Goal: Transaction & Acquisition: Purchase product/service

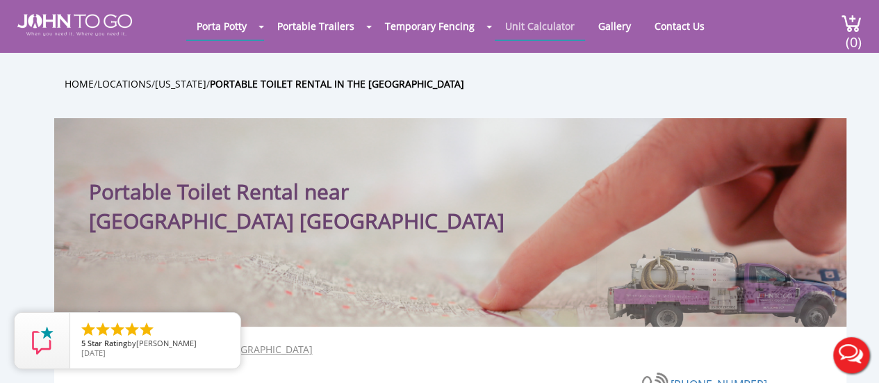
click at [554, 25] on link "Unit Calculator" at bounding box center [540, 26] width 90 height 27
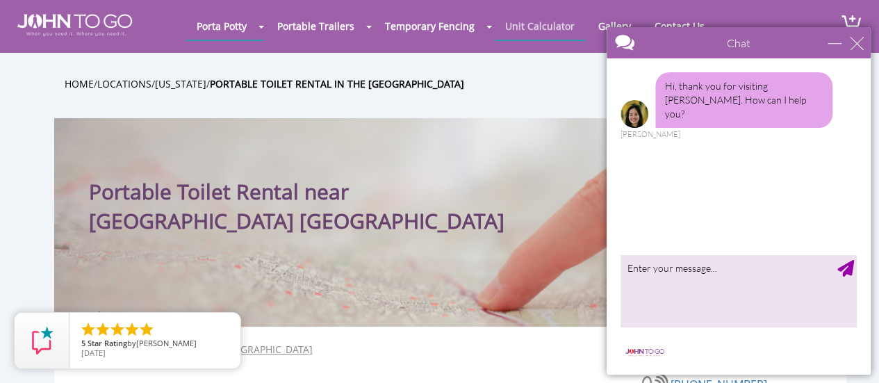
click at [554, 25] on link "Unit Calculator" at bounding box center [540, 26] width 90 height 27
click at [851, 45] on div "close" at bounding box center [857, 43] width 14 height 14
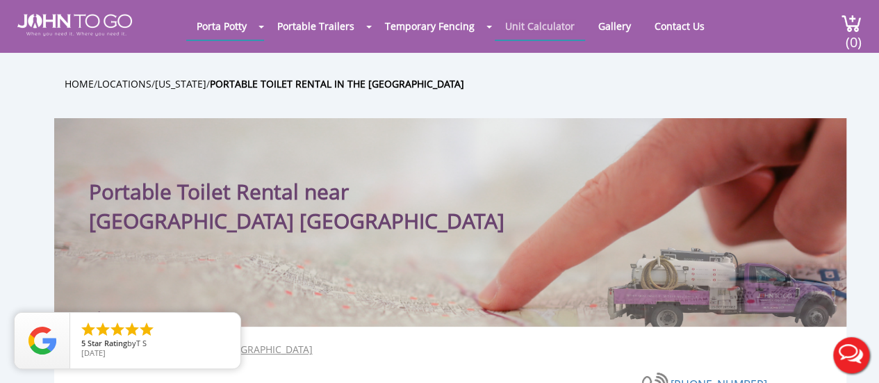
click at [532, 27] on link "Unit Calculator" at bounding box center [540, 26] width 90 height 27
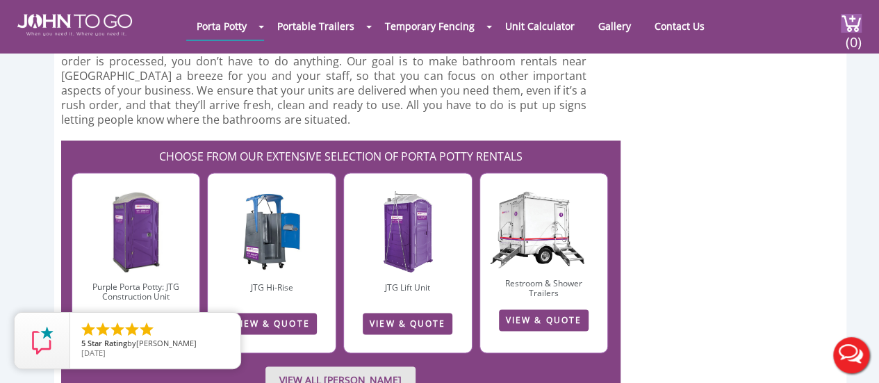
scroll to position [3482, 0]
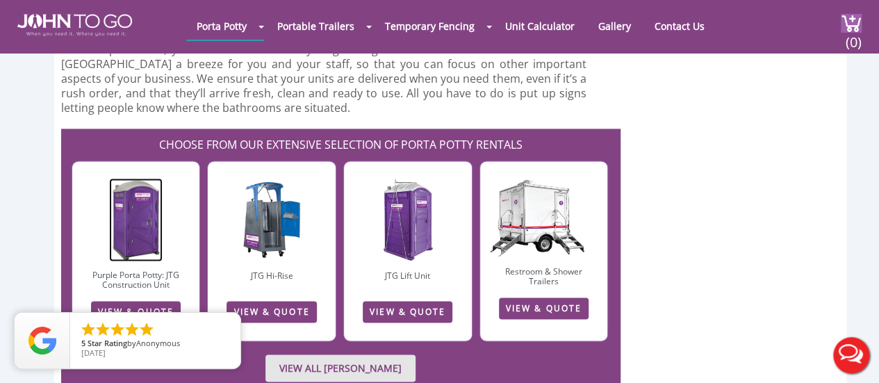
click at [145, 178] on img at bounding box center [135, 219] width 53 height 83
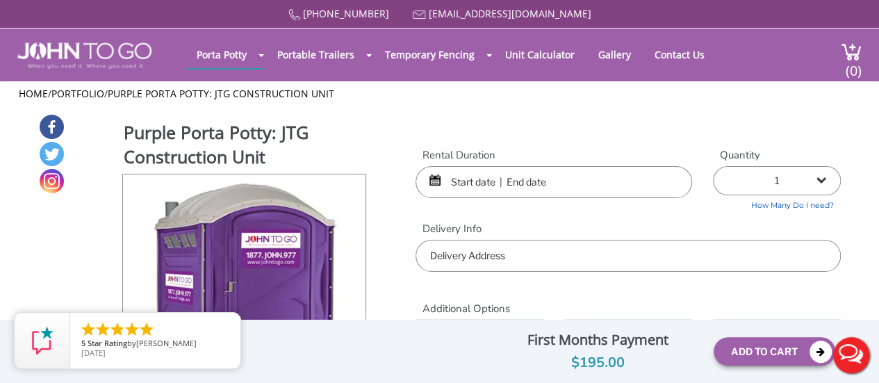
click at [823, 181] on select "1 2 (5% discount) 3 (8% discount) 4 (10% discount) 5 (12% discount) 6 (12% disc…" at bounding box center [777, 180] width 128 height 29
select select "2"
click at [713, 166] on select "1 2 (5% discount) 3 (8% discount) 4 (10% discount) 5 (12% discount) 6 (12% disc…" at bounding box center [777, 180] width 128 height 29
type input "0"
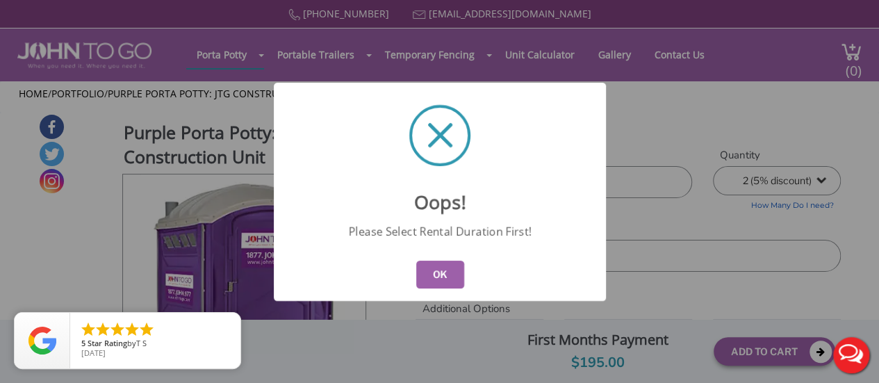
click at [447, 266] on button "OK" at bounding box center [439, 275] width 48 height 28
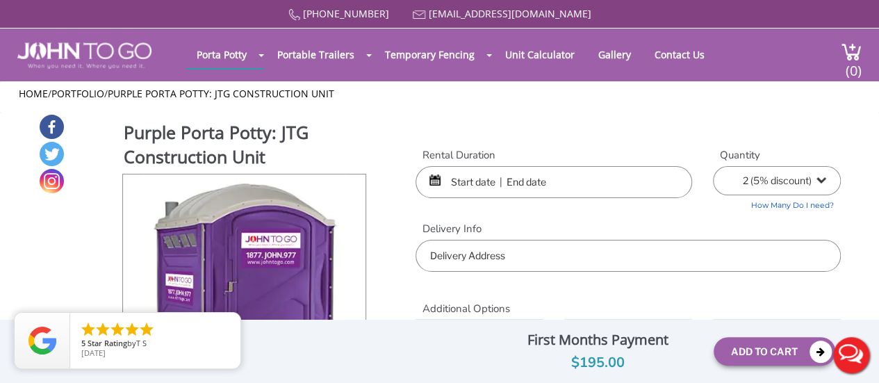
click at [487, 184] on input "text" at bounding box center [553, 182] width 276 height 32
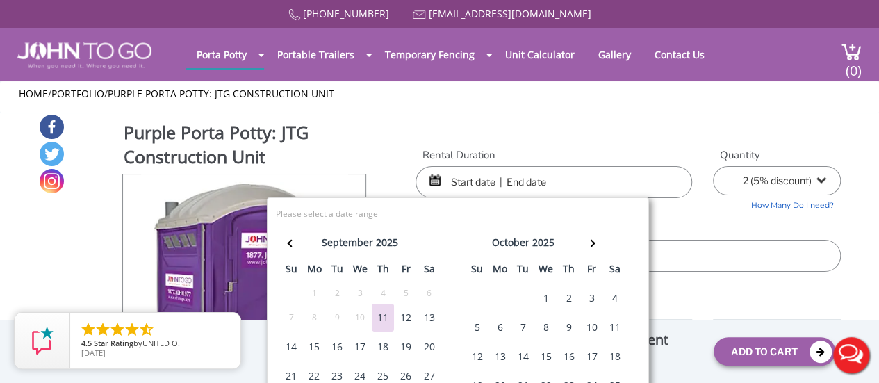
click at [422, 348] on div "20" at bounding box center [429, 347] width 22 height 28
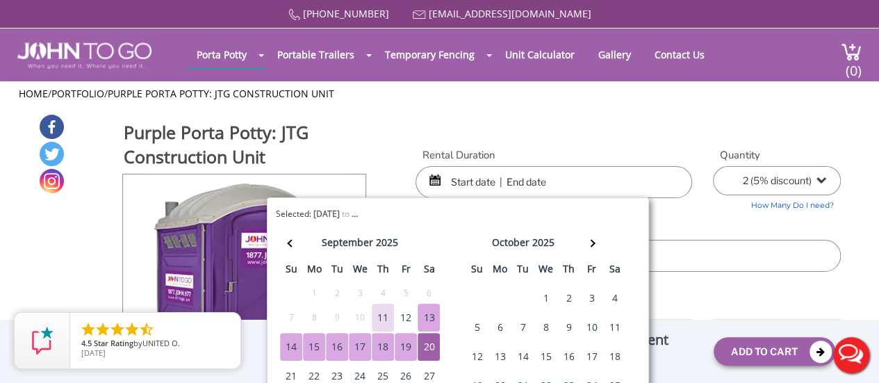
click at [452, 230] on div "september 2025 su mo tu we th fr sa 31 1 2 3 4 5 6 7 8 9 10 11 12 13 14 15 16 1…" at bounding box center [458, 336] width 364 height 219
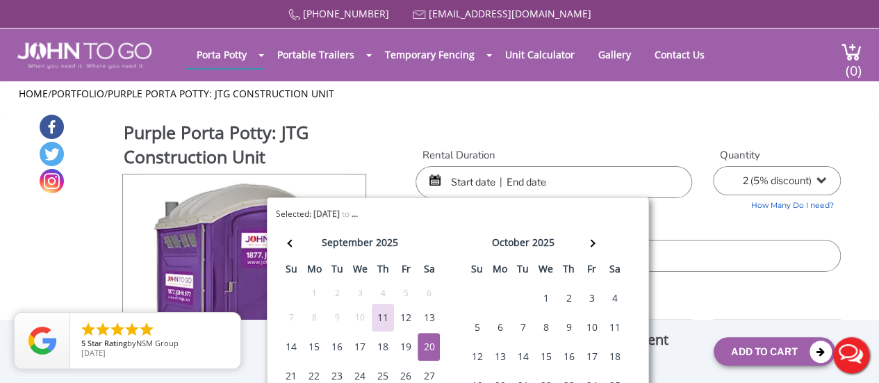
click at [427, 343] on div "20" at bounding box center [429, 347] width 22 height 28
type input "[DATE] to [DATE]"
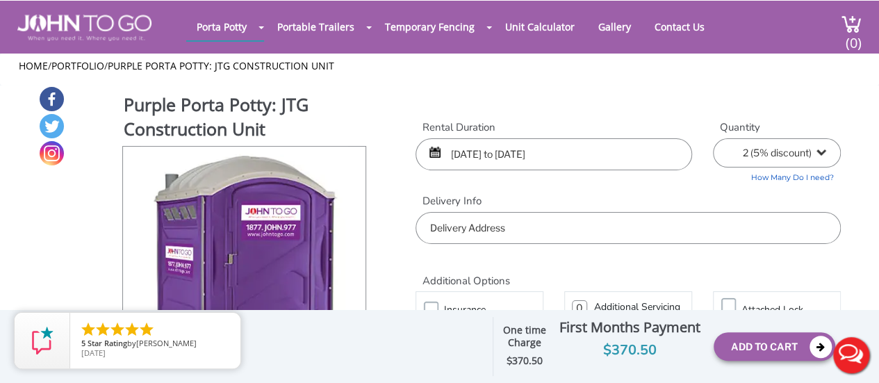
scroll to position [65, 0]
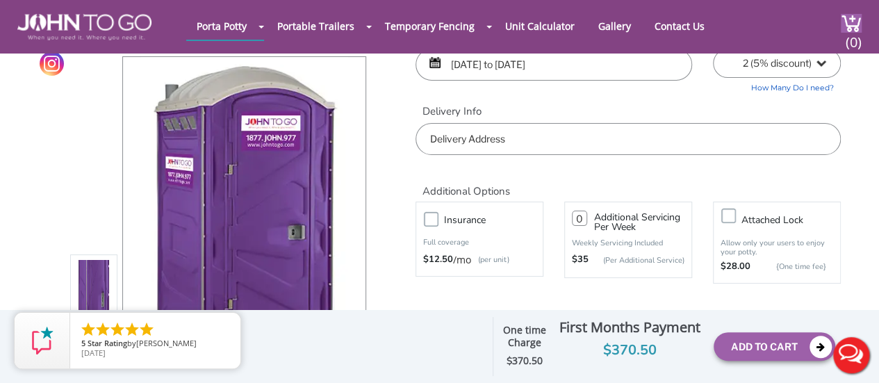
click at [437, 219] on label "Insurance" at bounding box center [493, 219] width 113 height 17
click at [0, 0] on input "Insurance" at bounding box center [0, 0] width 0 height 0
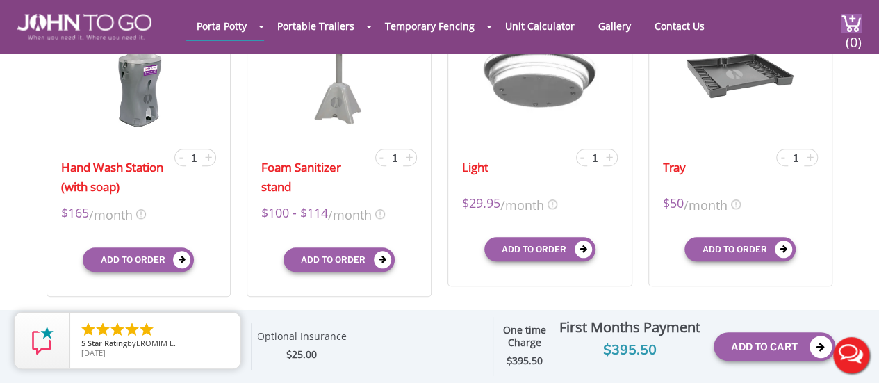
scroll to position [511, 0]
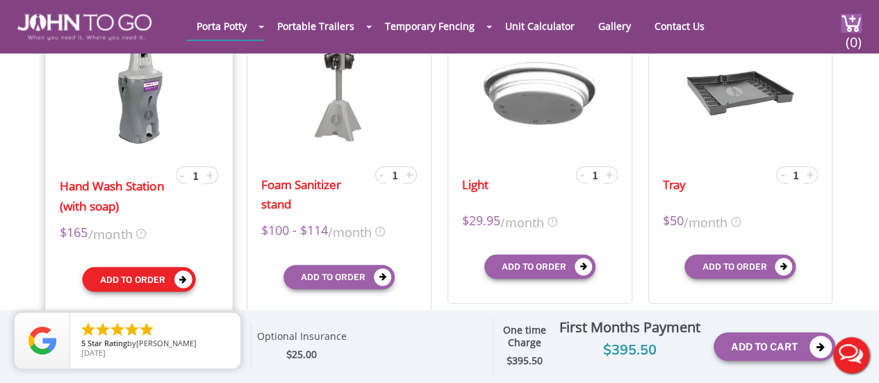
click at [179, 284] on icon "submit" at bounding box center [183, 279] width 18 height 18
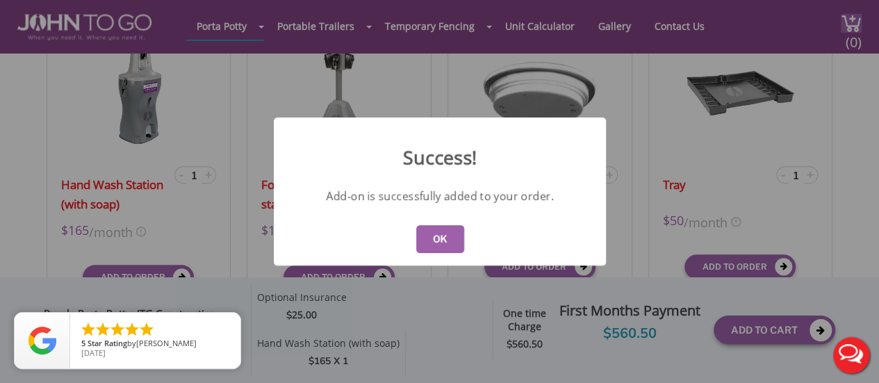
click at [431, 234] on button "OK" at bounding box center [439, 239] width 48 height 28
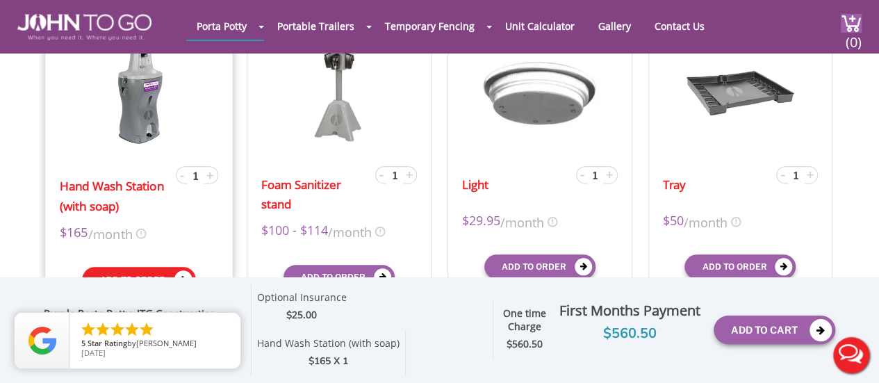
click at [155, 270] on button "Add to order" at bounding box center [138, 279] width 113 height 25
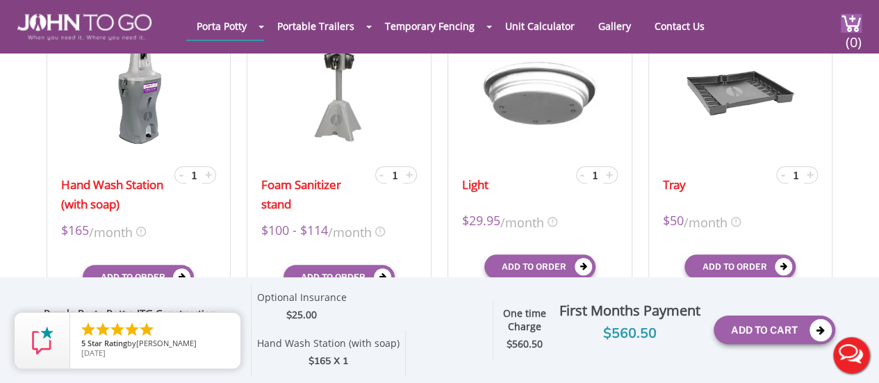
click at [424, 233] on div "Foam Sanitizer stand - 1 + $100 - $114 /month X $114 /month $114 mid-term/month…" at bounding box center [339, 165] width 185 height 298
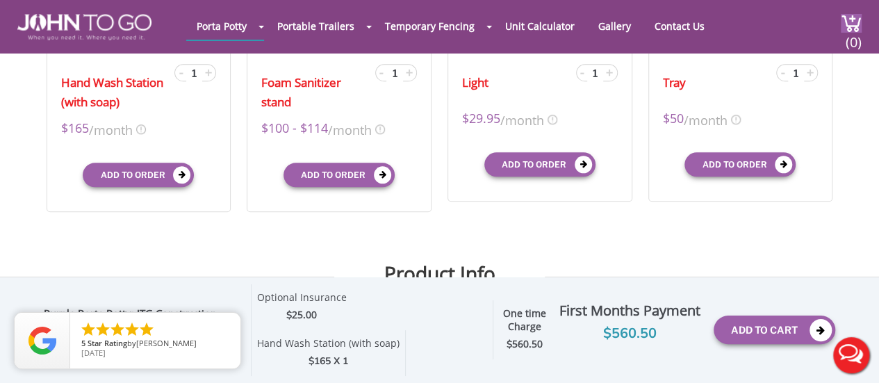
scroll to position [609, 0]
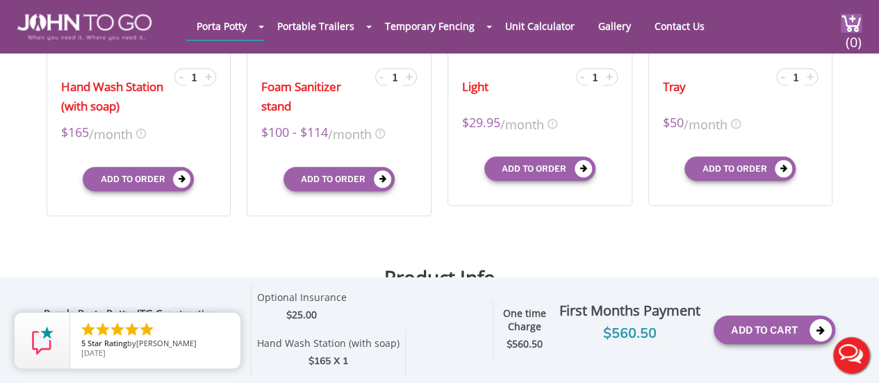
click at [355, 358] on div "$165 X 1" at bounding box center [328, 361] width 142 height 15
click at [335, 358] on div "$165 X 1" at bounding box center [328, 361] width 142 height 15
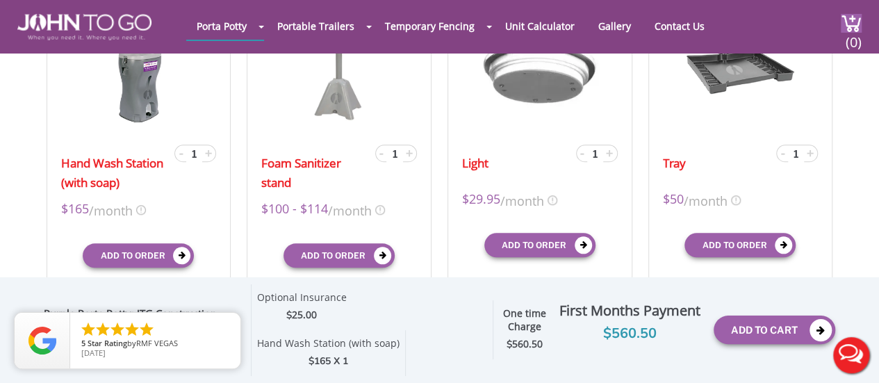
scroll to position [540, 0]
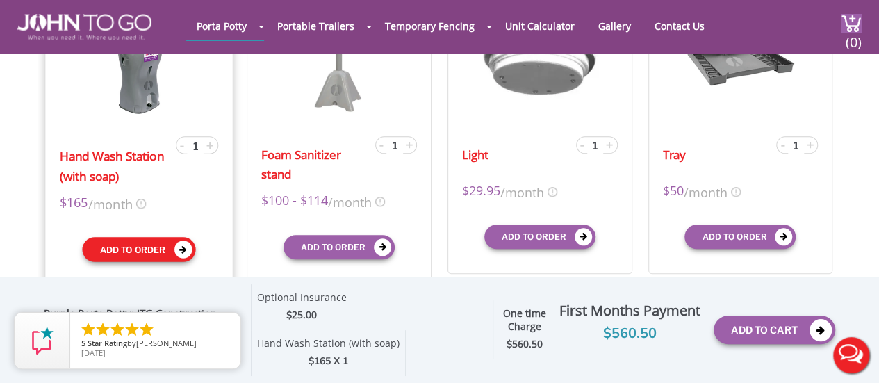
click at [147, 248] on button "Add to order" at bounding box center [138, 249] width 113 height 25
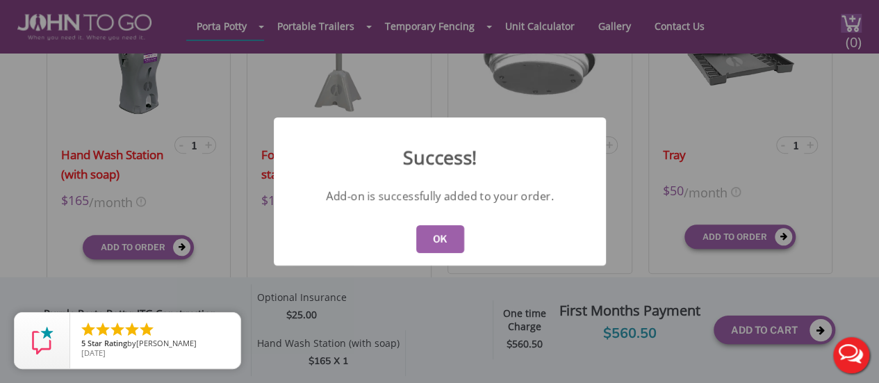
click at [425, 247] on button "OK" at bounding box center [439, 239] width 48 height 28
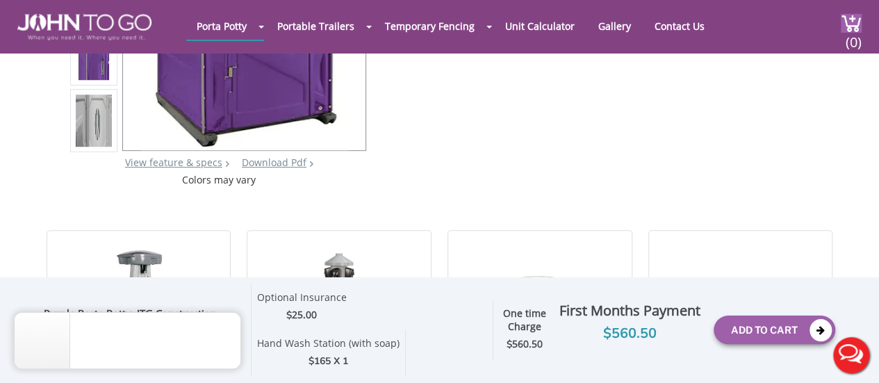
scroll to position [314, 0]
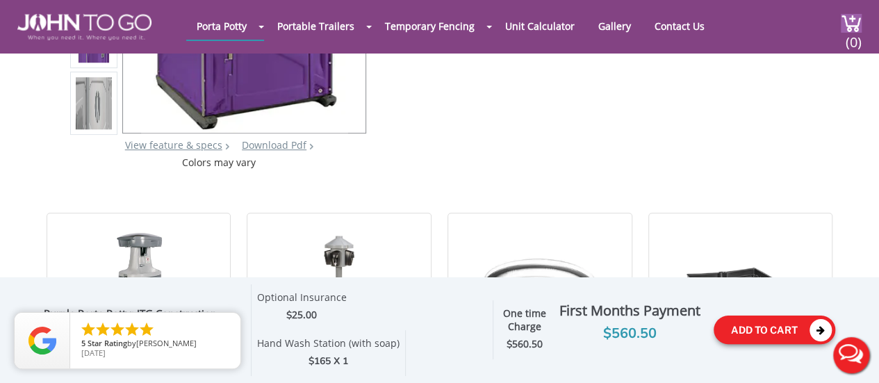
click at [763, 327] on button "Add To Cart" at bounding box center [774, 329] width 122 height 28
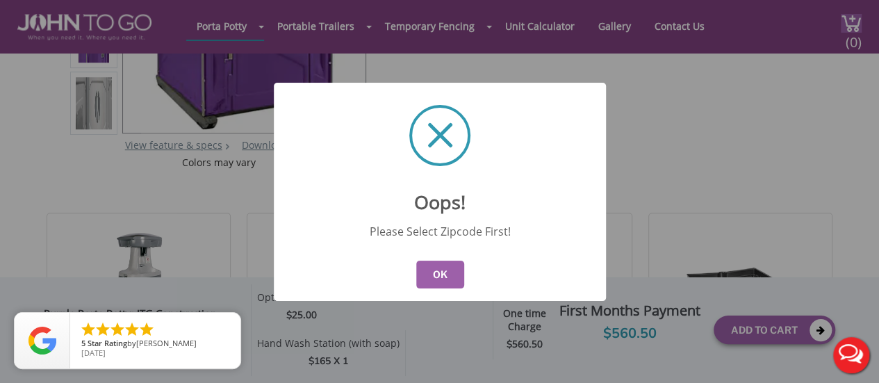
click at [436, 275] on button "OK" at bounding box center [439, 275] width 48 height 28
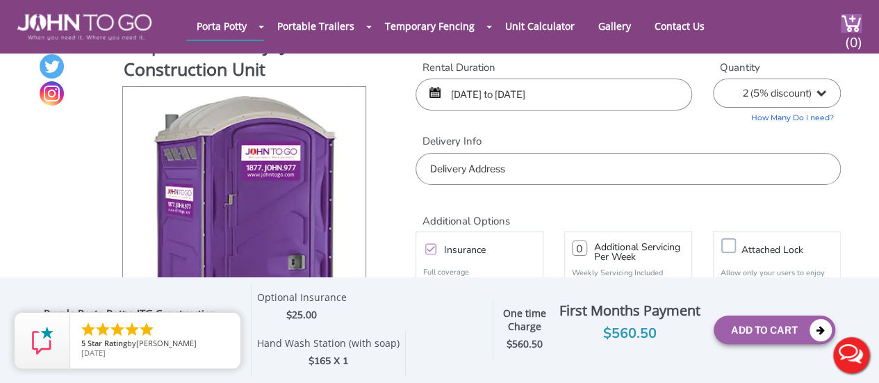
scroll to position [57, 0]
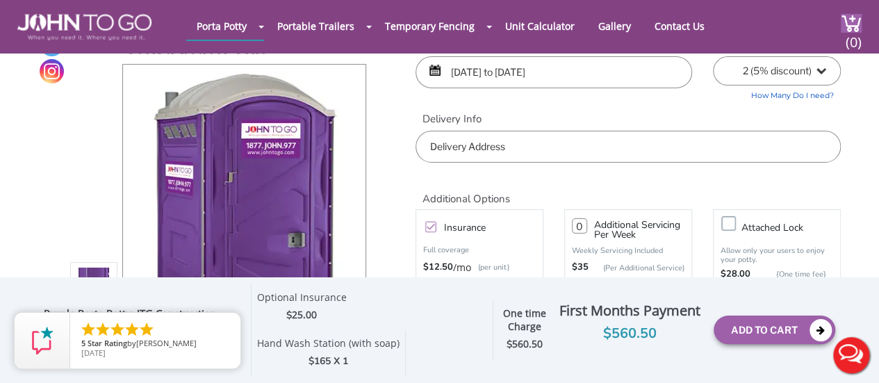
click at [667, 131] on input "text" at bounding box center [627, 147] width 425 height 32
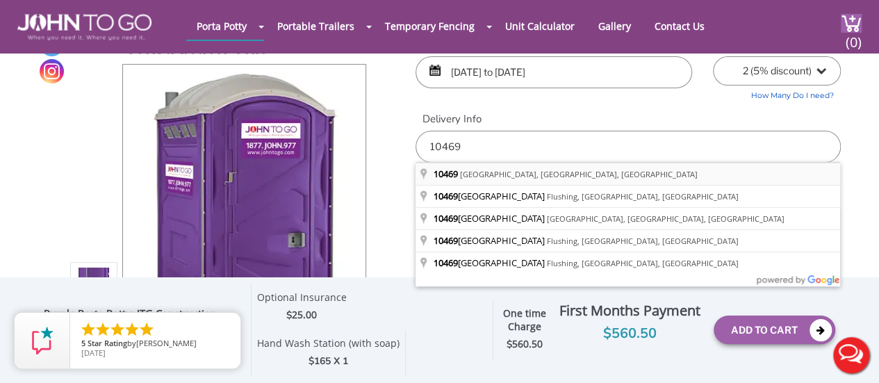
type input "The Bronx, NY 10469, USA"
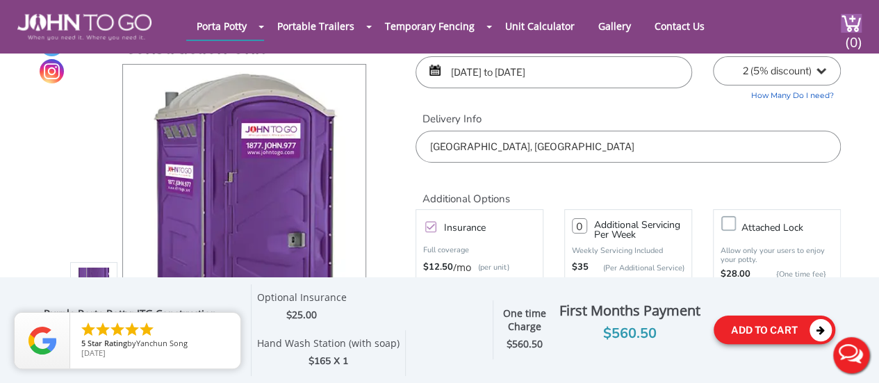
click at [755, 326] on button "Add To Cart" at bounding box center [774, 329] width 122 height 28
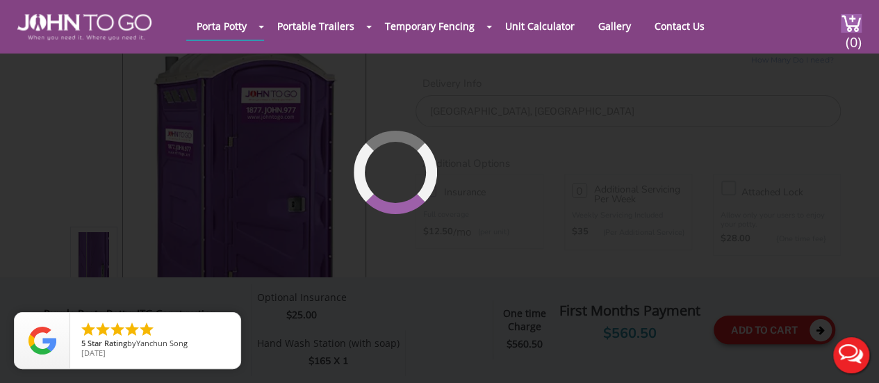
scroll to position [95, 0]
click at [755, 326] on div at bounding box center [439, 191] width 879 height 383
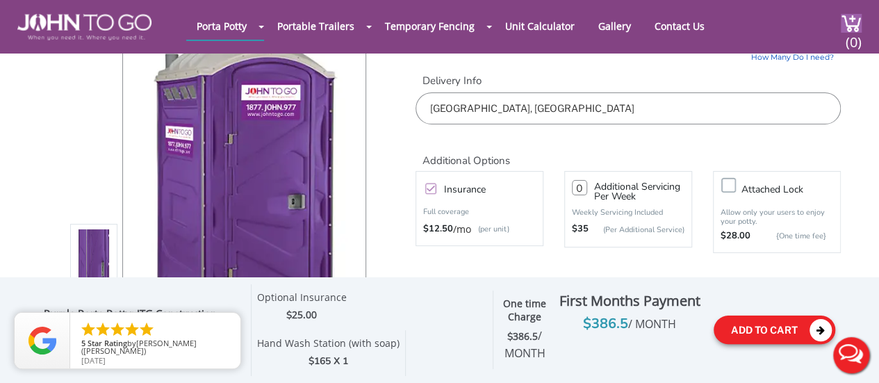
click at [820, 333] on icon at bounding box center [820, 330] width 22 height 22
click at [848, 32] on span "(0)" at bounding box center [853, 37] width 17 height 30
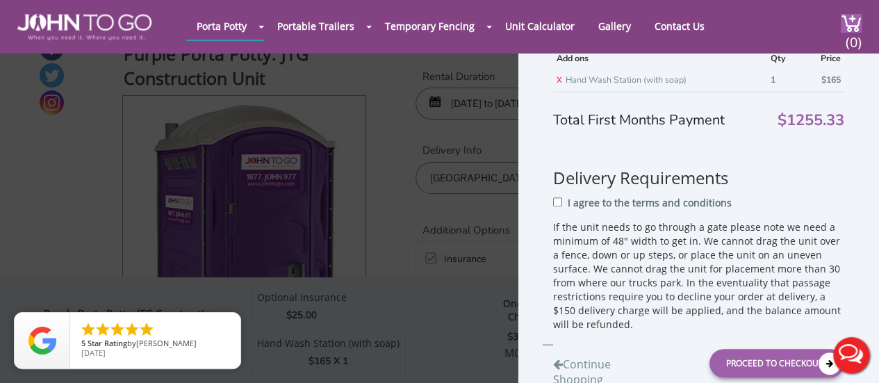
scroll to position [288, 0]
click at [774, 85] on div "Total First Months Payment $1255.33 Delivery Requirements I agree to the terms …" at bounding box center [698, 239] width 291 height 308
click at [773, 85] on div "Total First Months Payment $1255.33 Delivery Requirements I agree to the terms …" at bounding box center [698, 239] width 291 height 308
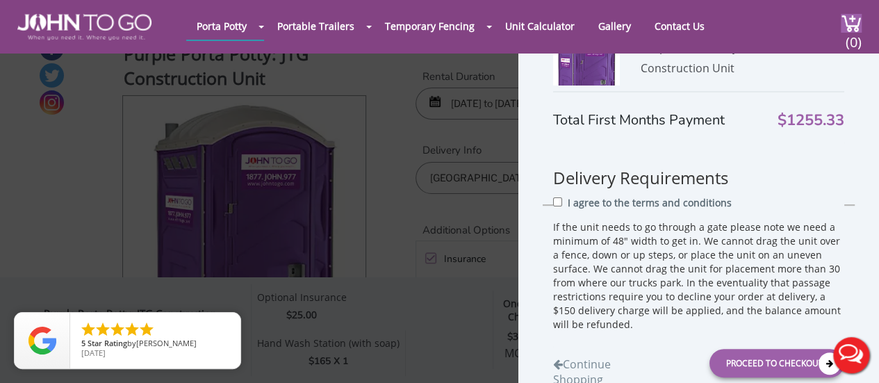
scroll to position [0, 0]
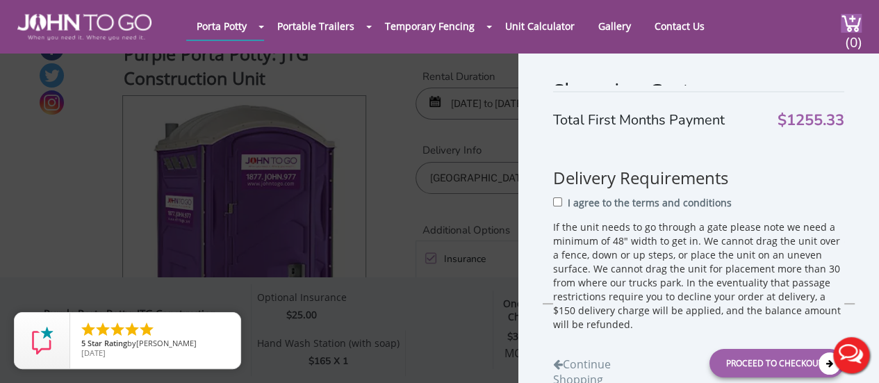
click at [736, 84] on div "Shopping Cart" at bounding box center [698, 93] width 291 height 35
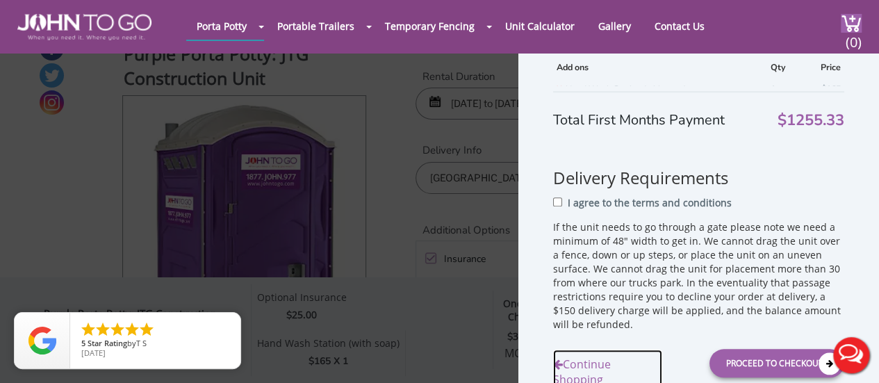
click at [597, 359] on link "Continue Shopping" at bounding box center [607, 368] width 109 height 39
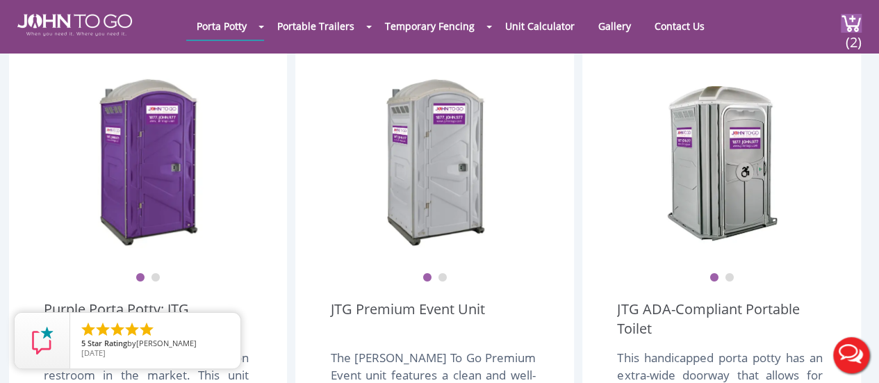
scroll to position [472, 0]
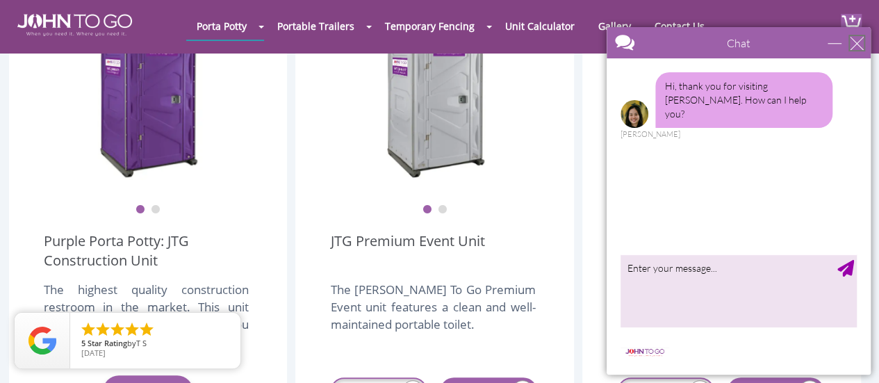
click at [855, 37] on div "close" at bounding box center [857, 43] width 14 height 14
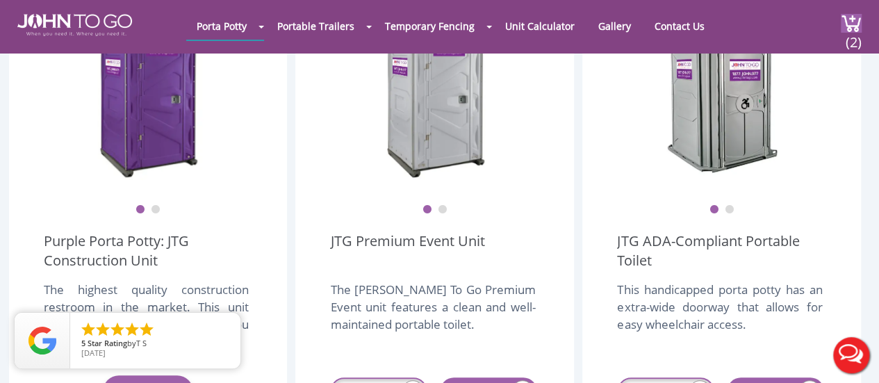
scroll to position [0, 0]
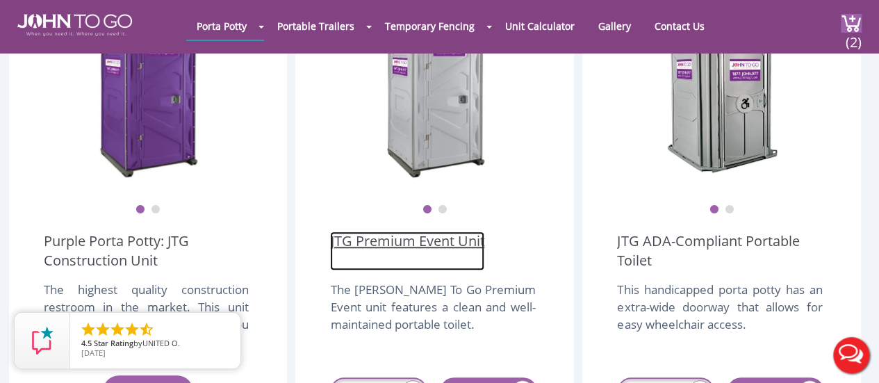
click at [468, 231] on link "JTG Premium Event Unit" at bounding box center [407, 250] width 154 height 39
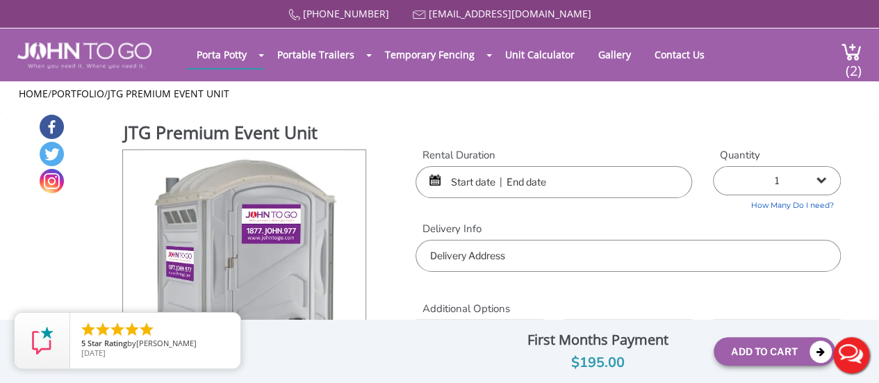
click at [825, 185] on select "1 2 (5% discount) 3 (8% discount) 4 (10% discount) 5 (12% discount) 6 (12% disc…" at bounding box center [777, 180] width 128 height 29
select select "2"
click at [713, 166] on select "1 2 (5% discount) 3 (8% discount) 4 (10% discount) 5 (12% discount) 6 (12% disc…" at bounding box center [777, 180] width 128 height 29
type input "0"
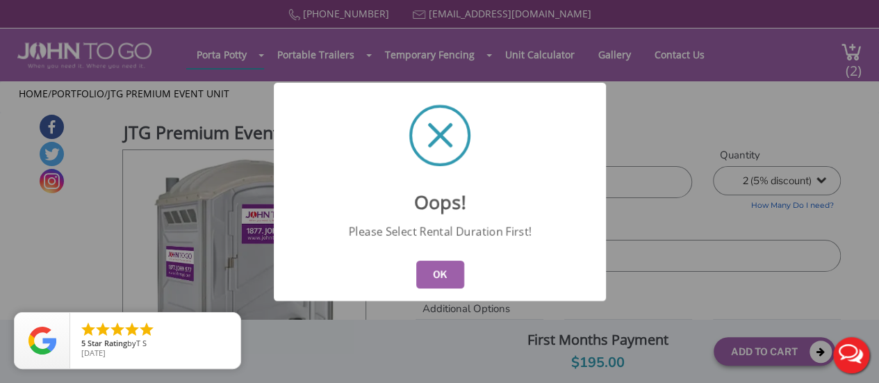
click at [447, 274] on button "OK" at bounding box center [439, 275] width 48 height 28
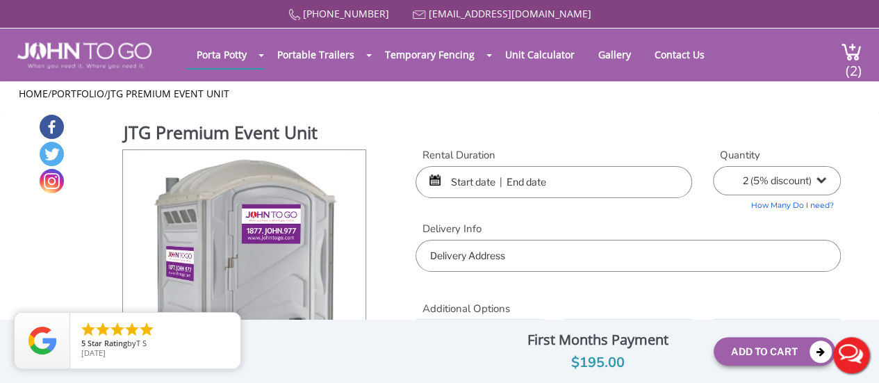
click at [504, 185] on input "text" at bounding box center [553, 182] width 276 height 32
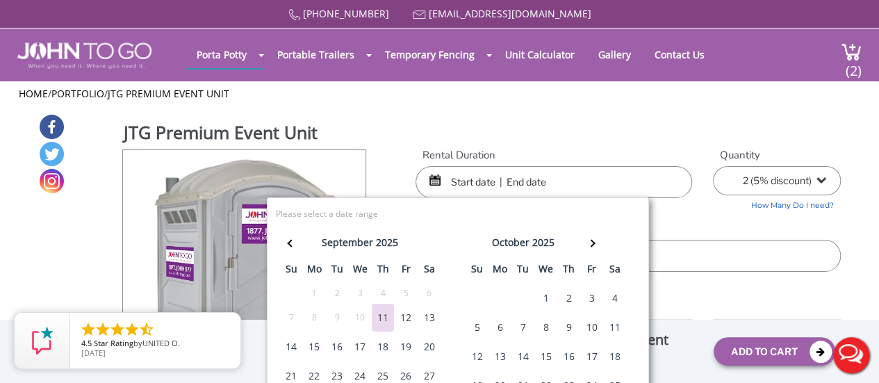
click at [427, 345] on div "20" at bounding box center [429, 347] width 22 height 28
type input "09/20/2025 to 09/20/2025"
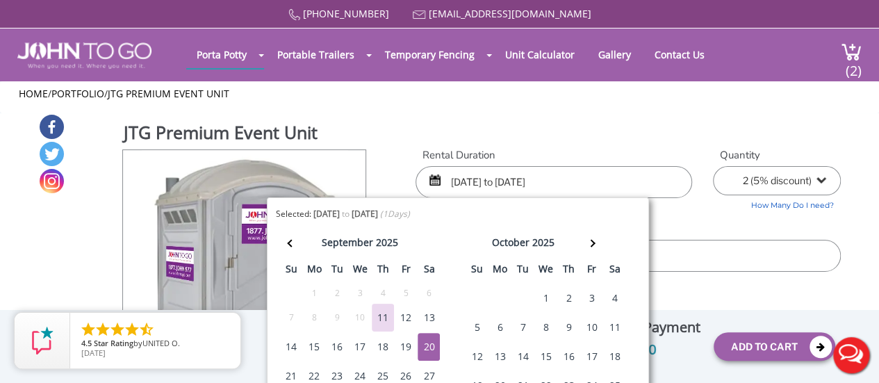
click at [427, 345] on div "20" at bounding box center [429, 347] width 22 height 28
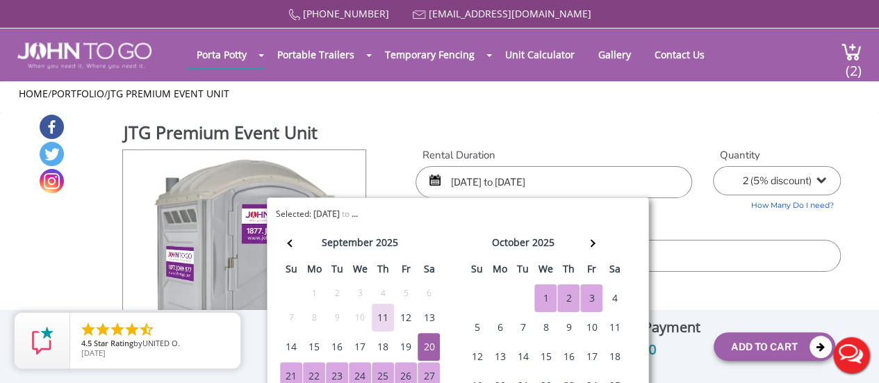
click at [706, 208] on div "Quantity 1 2 (5% discount) 3 (8% discount) 4 (10% discount) 5 (12% discount) 6 …" at bounding box center [776, 179] width 149 height 63
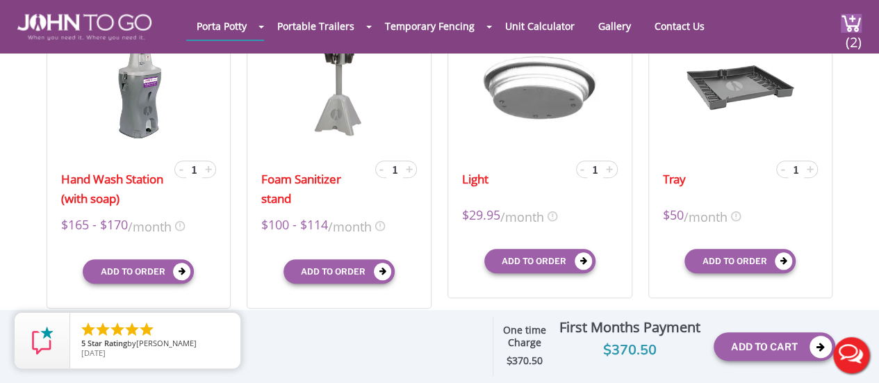
scroll to position [500, 0]
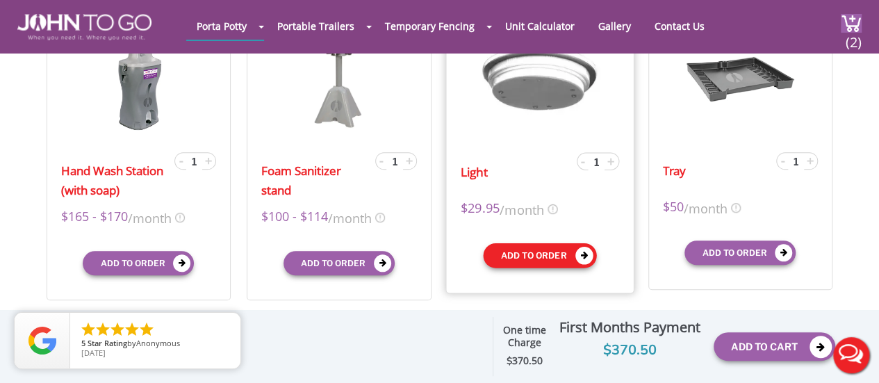
click at [583, 254] on icon "submit" at bounding box center [584, 255] width 18 height 18
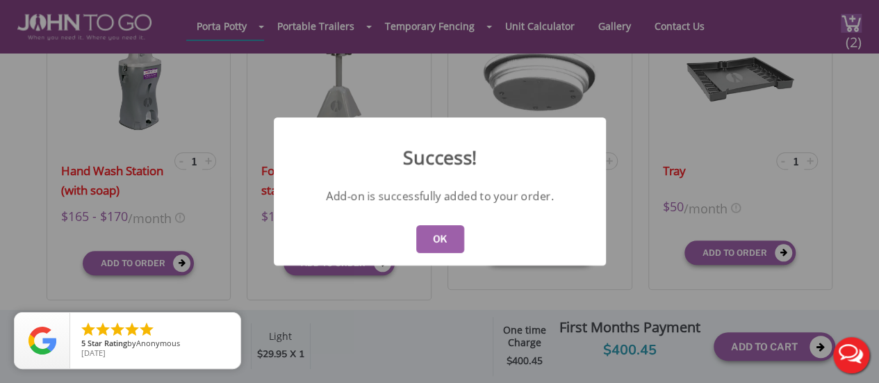
click at [449, 235] on button "OK" at bounding box center [439, 239] width 48 height 28
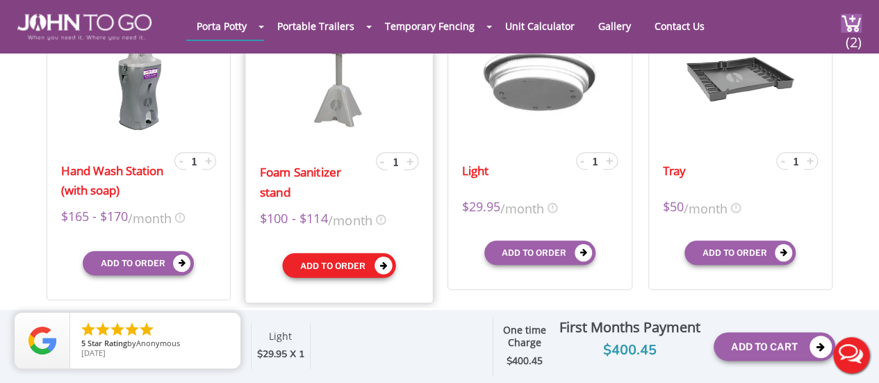
click at [380, 266] on icon "submit" at bounding box center [383, 265] width 18 height 18
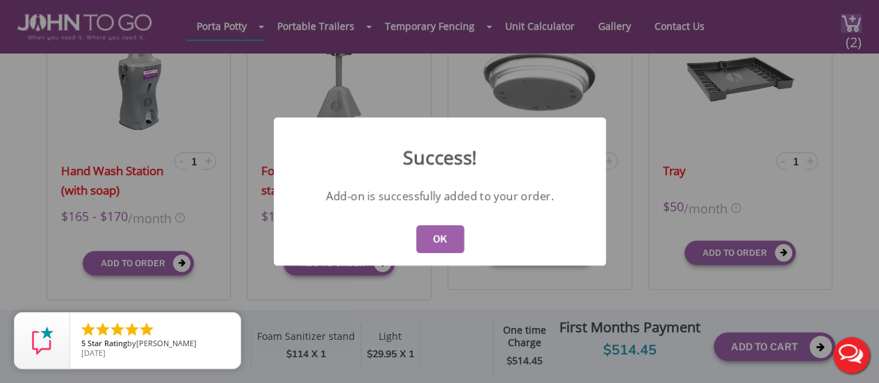
click at [436, 245] on button "OK" at bounding box center [439, 239] width 48 height 28
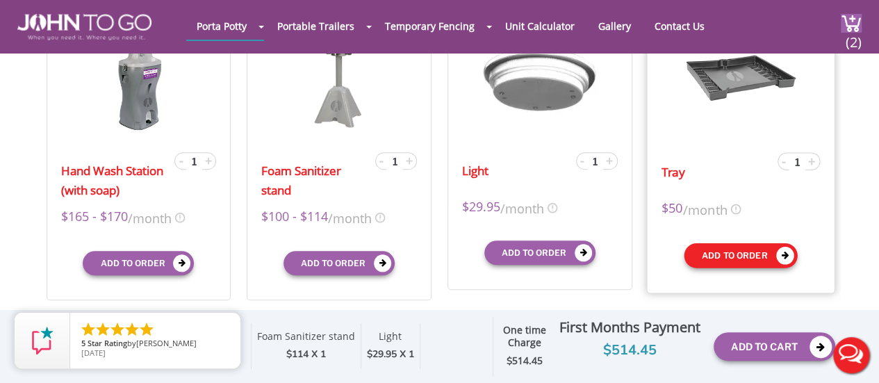
click at [777, 251] on icon "submit" at bounding box center [784, 255] width 18 height 18
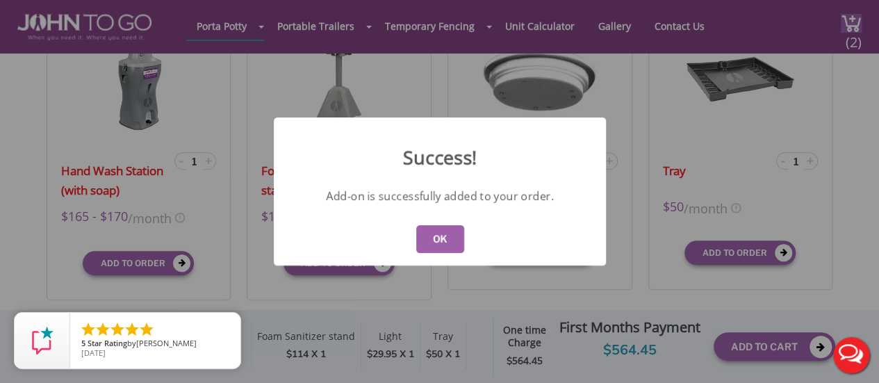
click at [459, 244] on button "OK" at bounding box center [439, 239] width 48 height 28
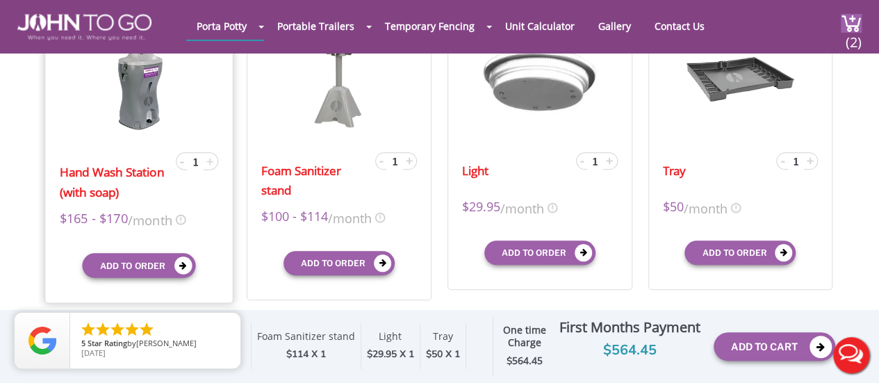
click at [210, 158] on span "+" at bounding box center [209, 160] width 7 height 17
type input "2"
click at [154, 257] on button "Add to order" at bounding box center [138, 265] width 113 height 25
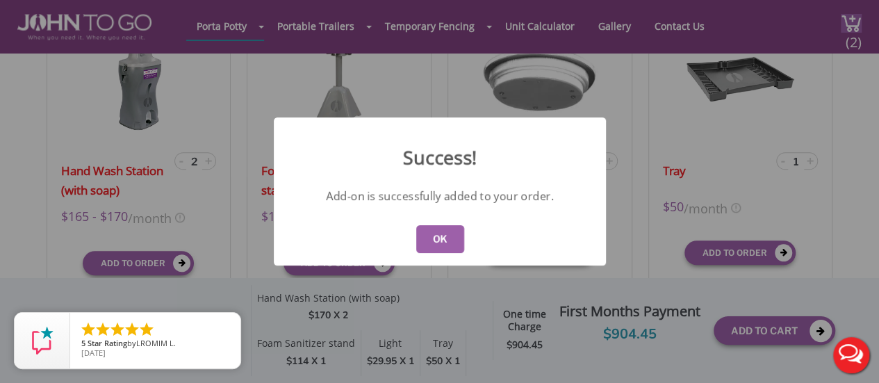
click at [427, 249] on button "OK" at bounding box center [439, 239] width 48 height 28
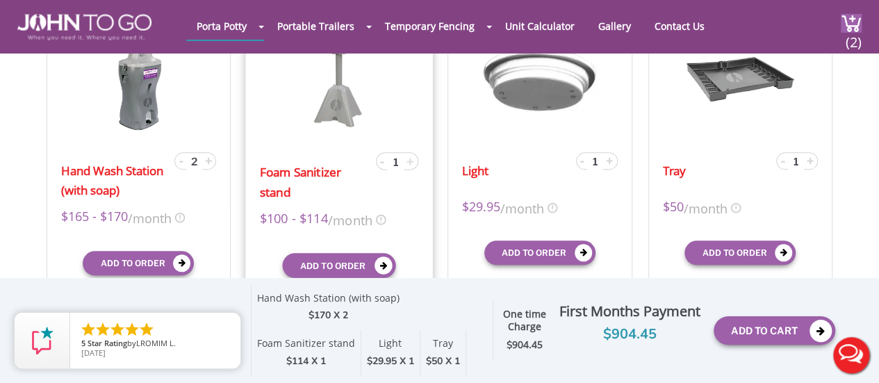
click at [411, 163] on span "+" at bounding box center [409, 160] width 7 height 17
type input "2"
click at [362, 265] on button "Add to order" at bounding box center [339, 265] width 113 height 25
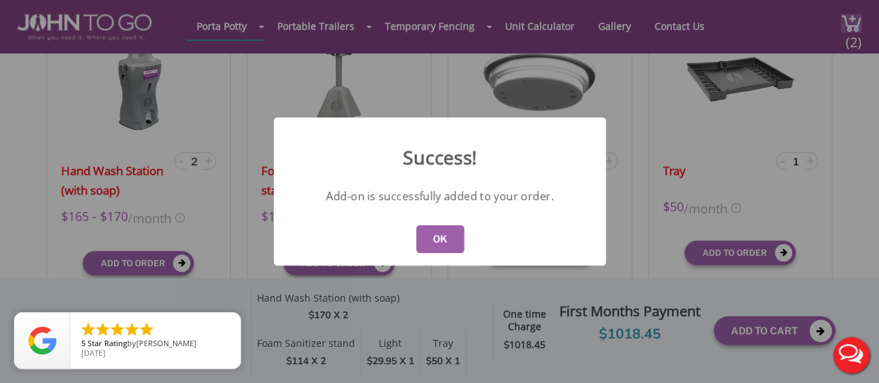
click at [434, 248] on button "OK" at bounding box center [439, 239] width 48 height 28
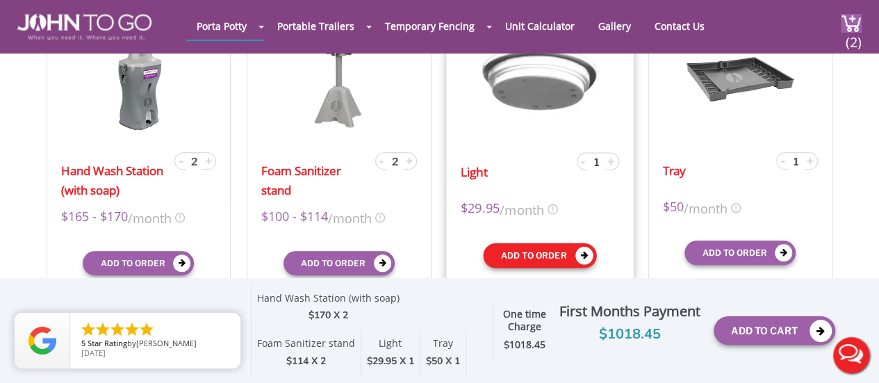
click at [581, 251] on icon "submit" at bounding box center [584, 255] width 18 height 18
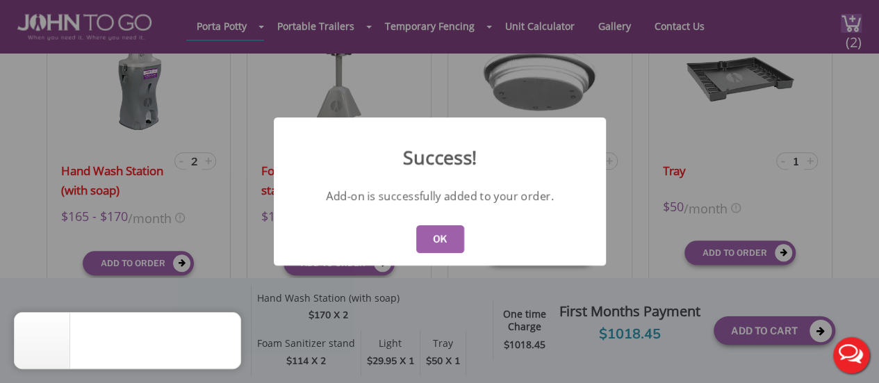
click at [622, 230] on div "Success! Add-on is successfully added to your order. OK" at bounding box center [439, 191] width 879 height 383
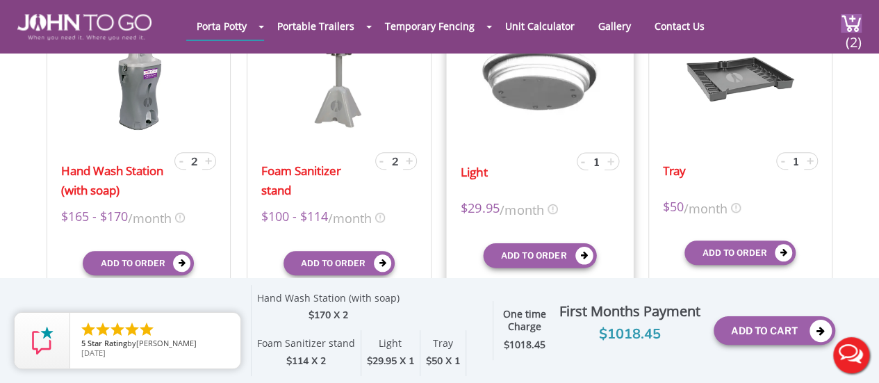
click at [607, 161] on span "+" at bounding box center [610, 160] width 7 height 17
type input "2"
click at [529, 259] on button "Add to order" at bounding box center [539, 254] width 113 height 25
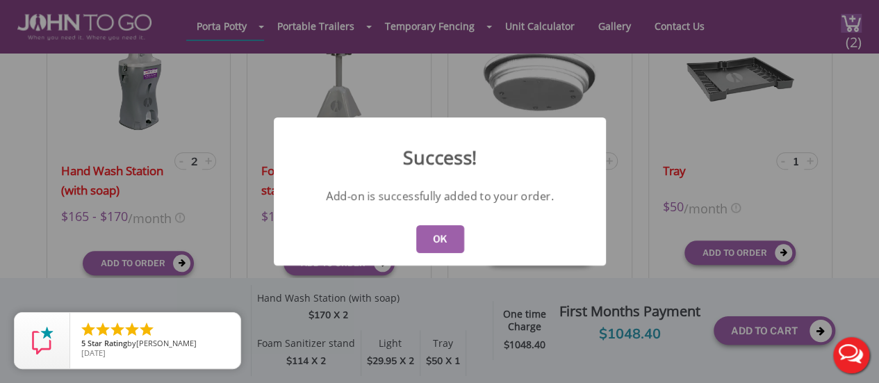
click at [458, 252] on button "OK" at bounding box center [439, 239] width 48 height 28
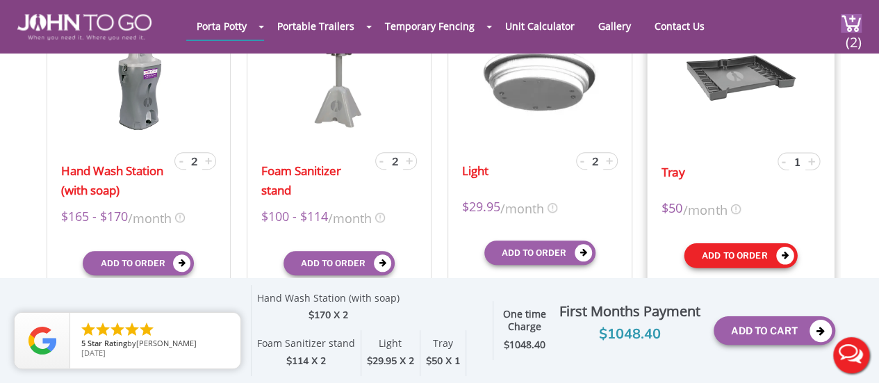
click at [767, 256] on button "Add to order" at bounding box center [740, 254] width 113 height 25
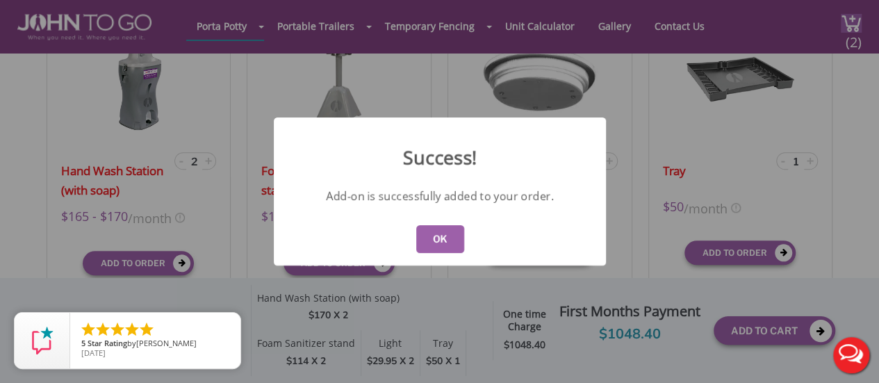
click at [460, 222] on div "OK" at bounding box center [440, 239] width 332 height 53
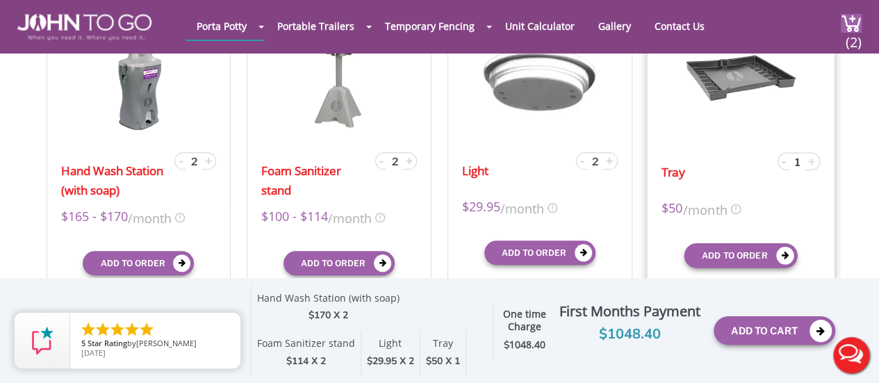
click at [811, 160] on span "+" at bounding box center [811, 160] width 7 height 17
type input "2"
click at [759, 255] on button "Add to order" at bounding box center [740, 254] width 113 height 25
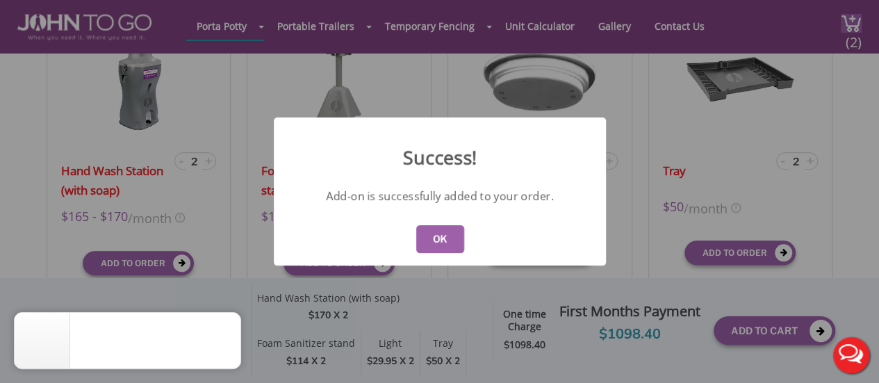
click at [449, 246] on button "OK" at bounding box center [439, 239] width 48 height 28
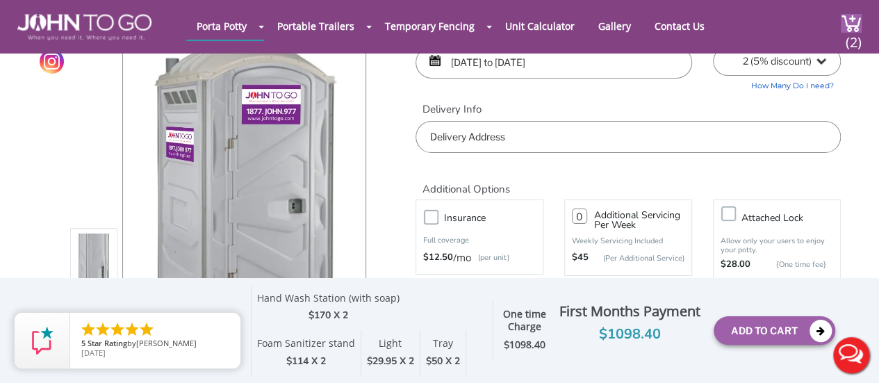
scroll to position [0, 0]
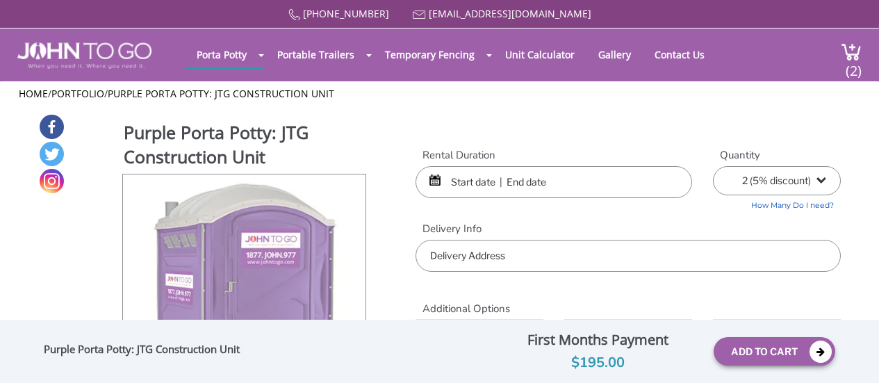
select select "2"
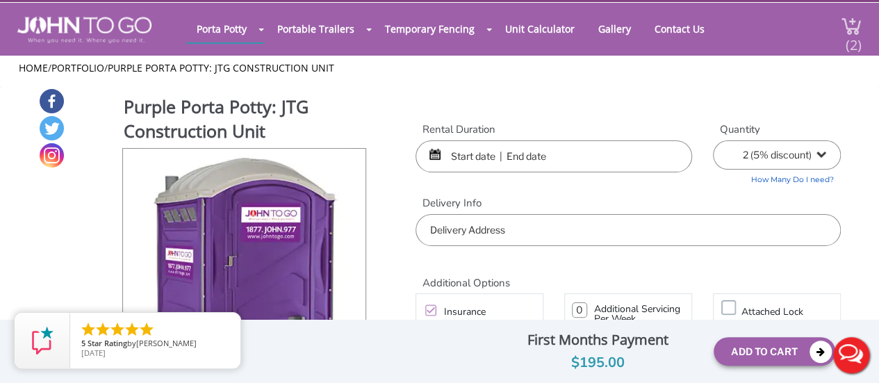
click at [845, 40] on span "(2)" at bounding box center [853, 39] width 17 height 30
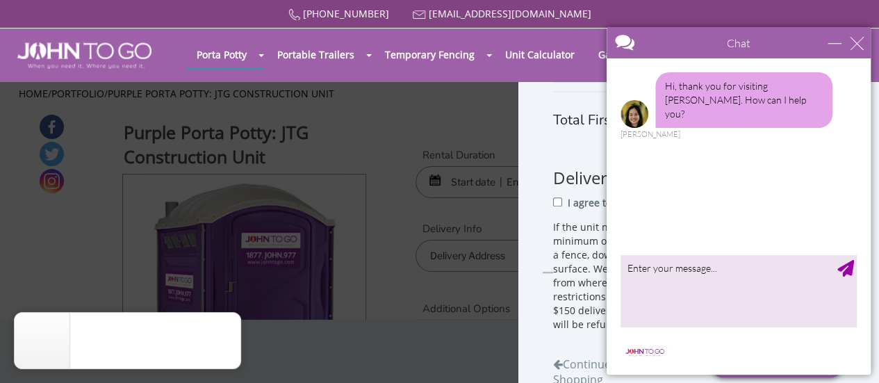
drag, startPoint x: 874, startPoint y: 120, endPoint x: 267, endPoint y: 215, distance: 614.5
click at [859, 42] on div "close" at bounding box center [857, 43] width 14 height 14
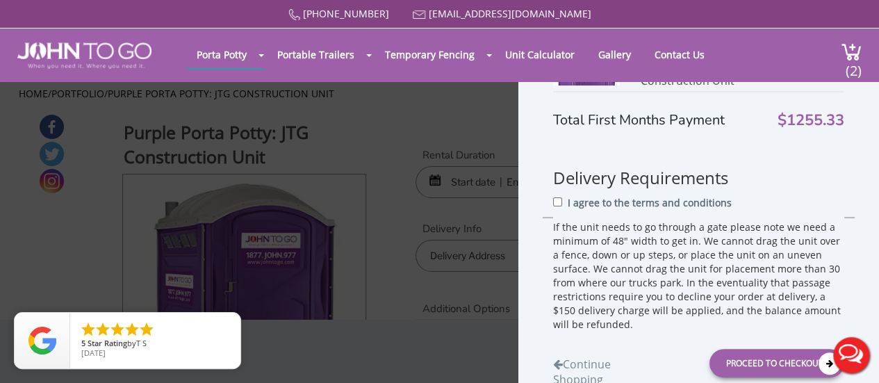
scroll to position [51, 0]
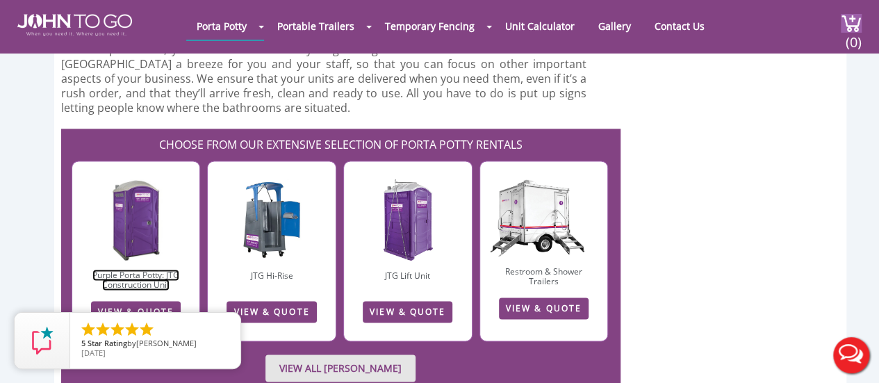
click at [133, 269] on link "Purple Porta Potty: JTG Construction Unit" at bounding box center [135, 280] width 87 height 22
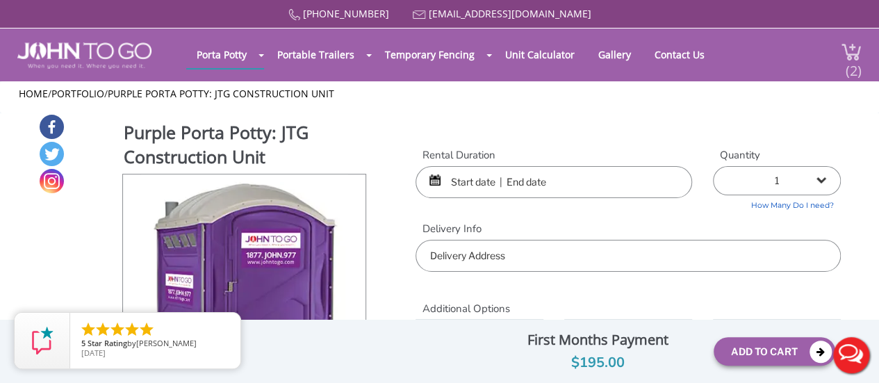
click at [846, 70] on span "(2)" at bounding box center [853, 65] width 17 height 30
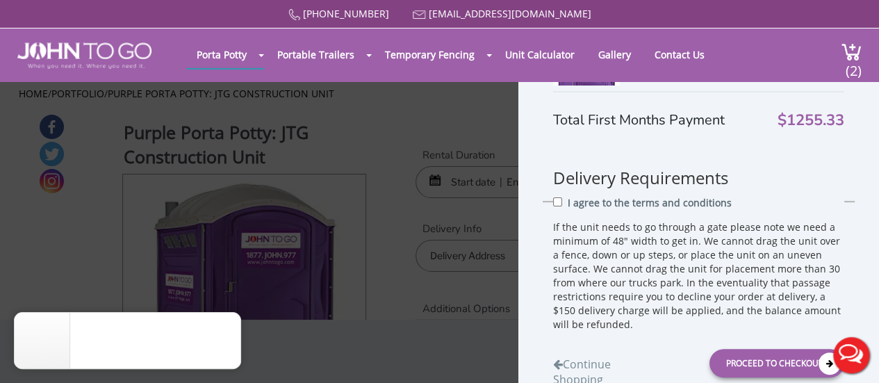
scroll to position [247, 0]
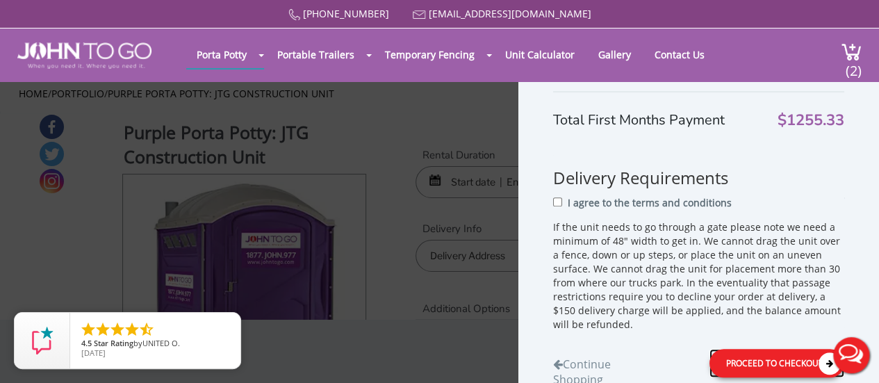
click at [775, 354] on div "Proceed to Checkout" at bounding box center [776, 362] width 135 height 28
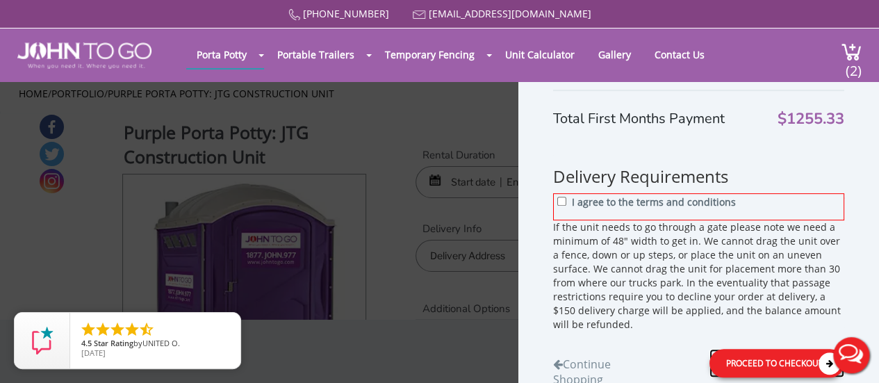
click at [775, 354] on div "Proceed to Checkout" at bounding box center [776, 362] width 135 height 28
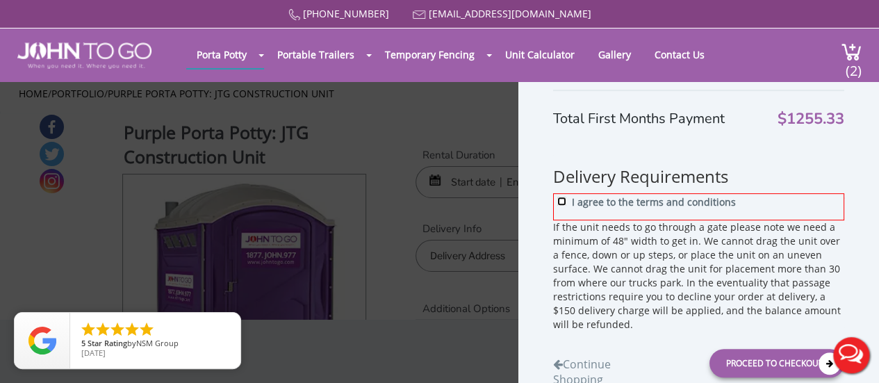
click at [560, 198] on input "I agree to the terms and conditions" at bounding box center [561, 200] width 9 height 9
checkbox input "true"
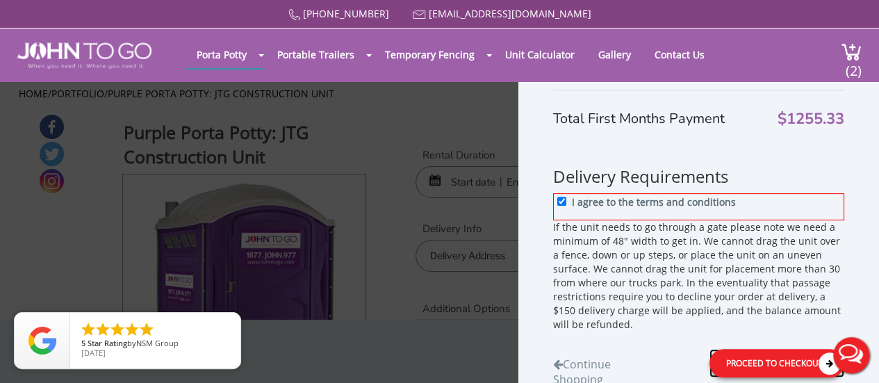
click at [738, 361] on div "Proceed to Checkout" at bounding box center [776, 362] width 135 height 28
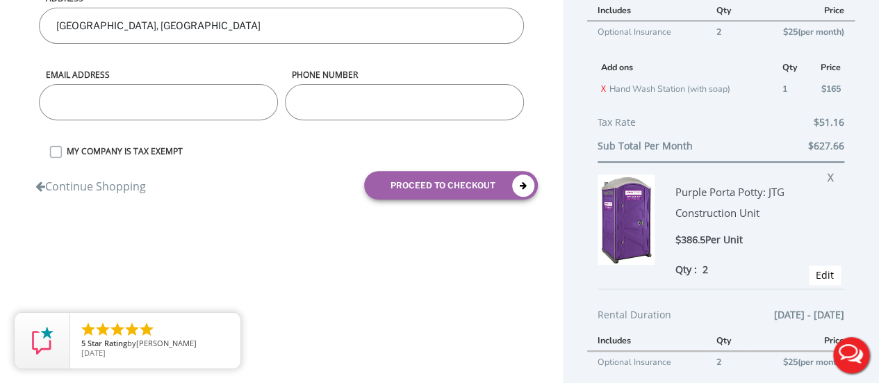
scroll to position [245, 0]
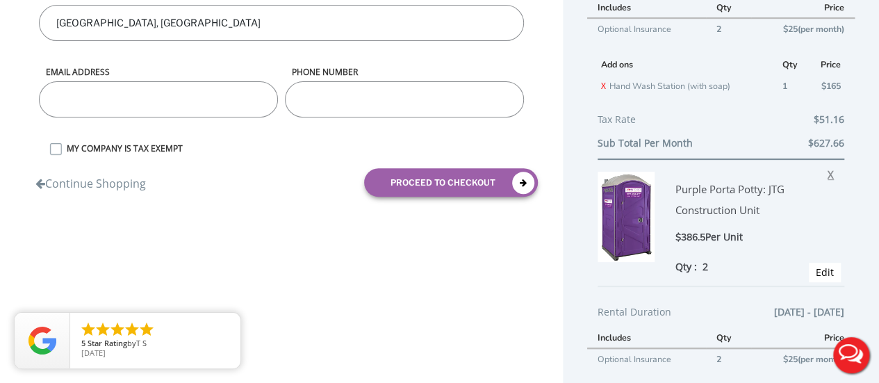
click at [827, 177] on span "X" at bounding box center [833, 172] width 13 height 18
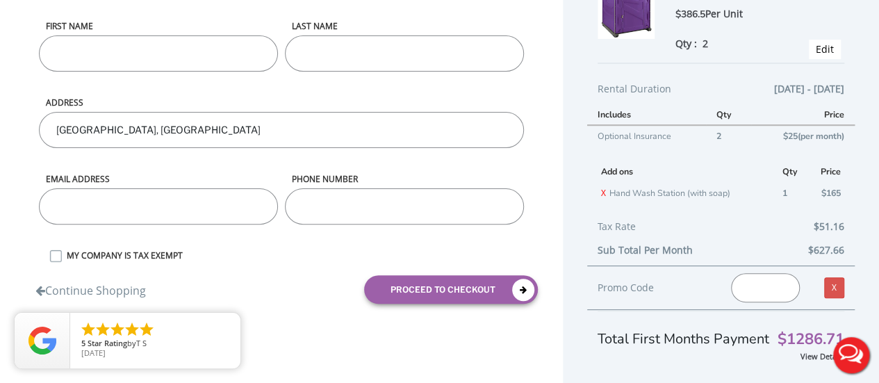
scroll to position [126, 0]
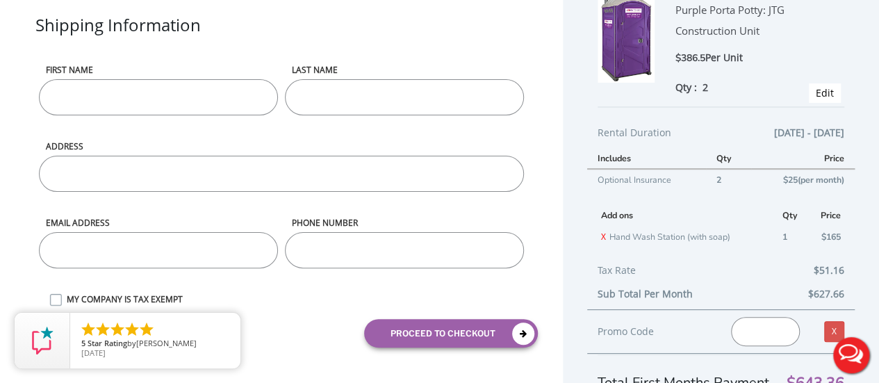
scroll to position [91, 0]
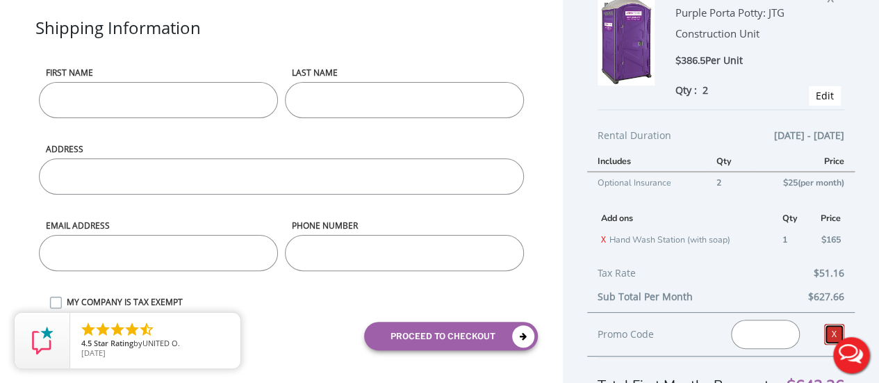
click at [824, 337] on link "X" at bounding box center [834, 334] width 20 height 21
click at [816, 95] on link "Edit" at bounding box center [825, 95] width 18 height 13
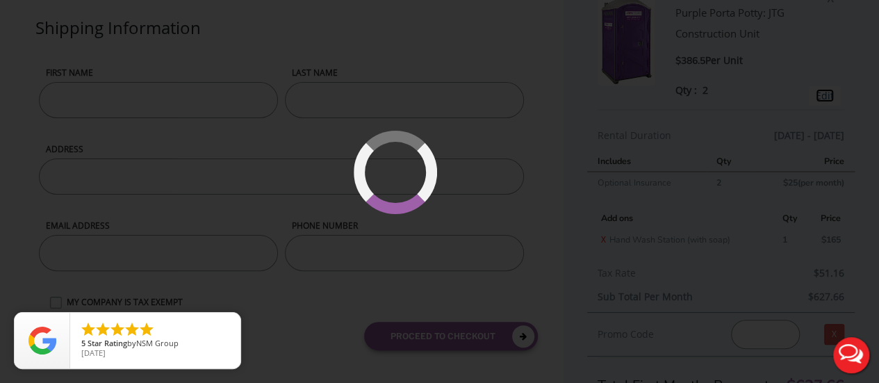
type input "[DATE] to [DATE]"
select select "2"
type input "0"
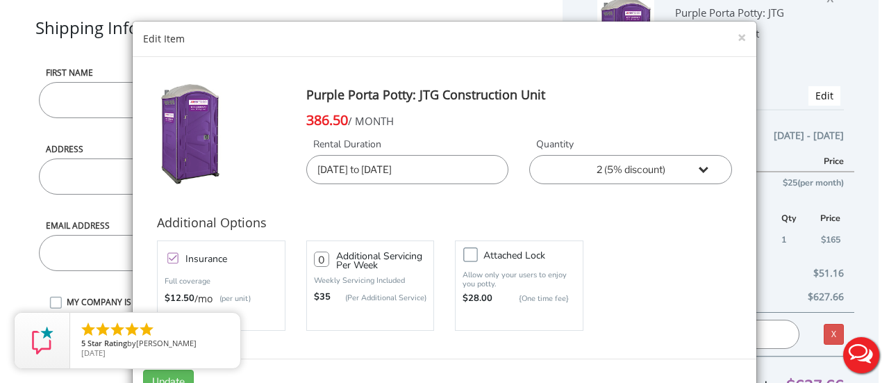
drag, startPoint x: 741, startPoint y: 138, endPoint x: 722, endPoint y: 192, distance: 56.5
click at [722, 192] on div "Purple Porta Potty: JTG Construction Unit 386.50 / MONTH Rental Duration [DATE]…" at bounding box center [445, 207] width 624 height 301
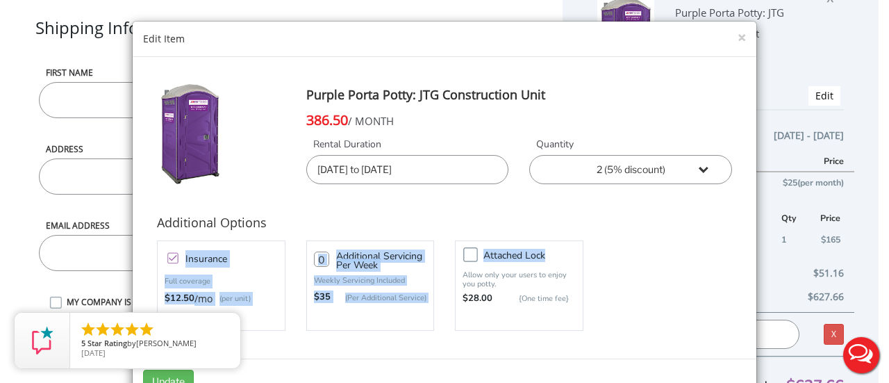
drag, startPoint x: 718, startPoint y: 221, endPoint x: 684, endPoint y: 313, distance: 98.1
click at [684, 313] on form "Purple Porta Potty: JTG Construction Unit 386.50 / MONTH Rental Duration [DATE]…" at bounding box center [444, 207] width 603 height 281
click at [675, 238] on div "Insurance Full coverage $12.50 /mo (per unit) 0 $35 Attached lock" at bounding box center [445, 285] width 596 height 97
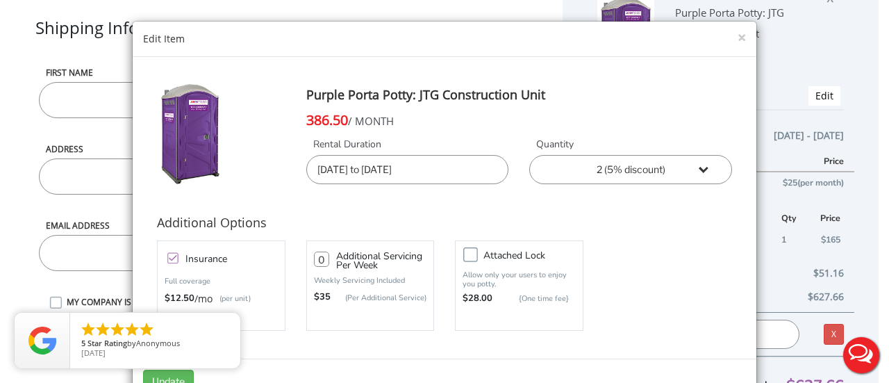
click at [477, 252] on label "Attached lock" at bounding box center [533, 255] width 113 height 10
click at [0, 0] on input "Attached lock" at bounding box center [0, 0] width 0 height 0
click at [172, 376] on button "Update" at bounding box center [168, 382] width 51 height 24
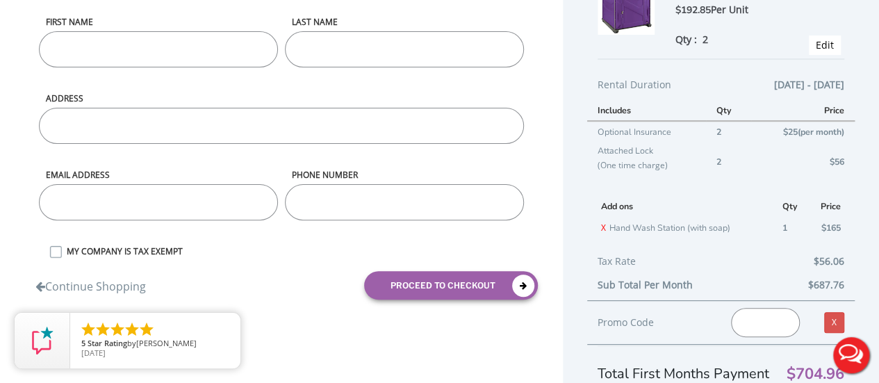
scroll to position [147, 0]
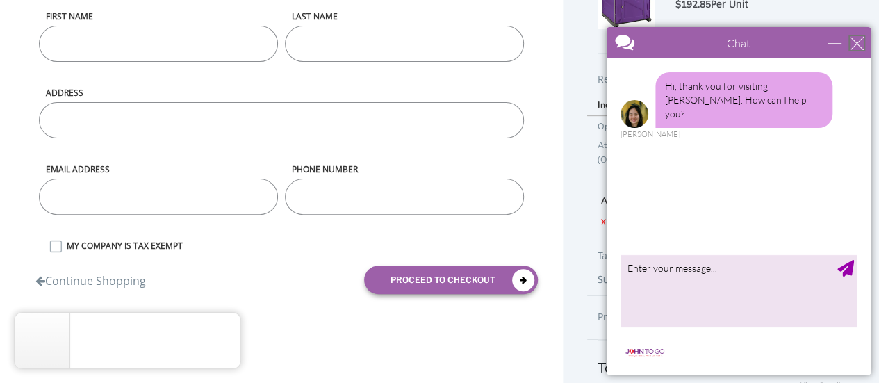
click at [859, 41] on div "close" at bounding box center [857, 43] width 14 height 14
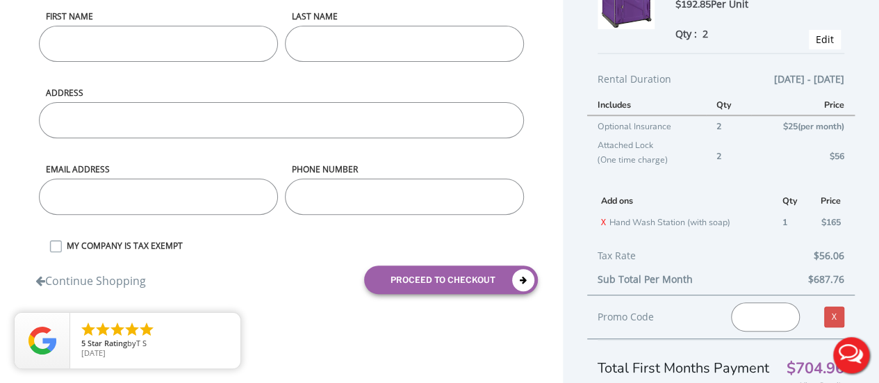
scroll to position [0, 0]
click at [624, 199] on th "Add ons" at bounding box center [687, 201] width 181 height 22
click at [640, 219] on td "X Hand Wash Station (with soap)" at bounding box center [687, 222] width 181 height 22
click at [602, 222] on link "X" at bounding box center [603, 222] width 5 height 12
click at [629, 200] on th "Add ons" at bounding box center [687, 201] width 181 height 22
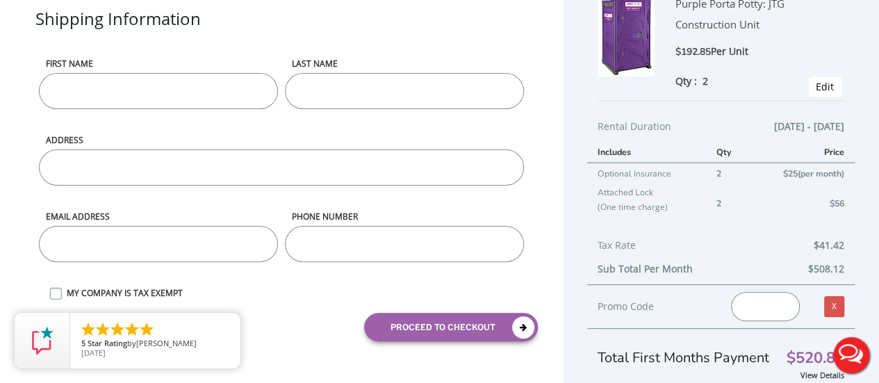
scroll to position [91, 0]
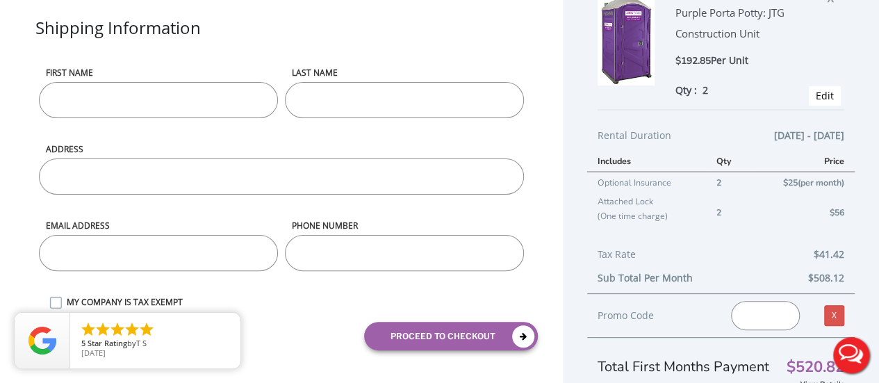
click at [814, 104] on span "Edit" at bounding box center [825, 95] width 32 height 19
click at [816, 94] on link "Edit" at bounding box center [825, 95] width 18 height 13
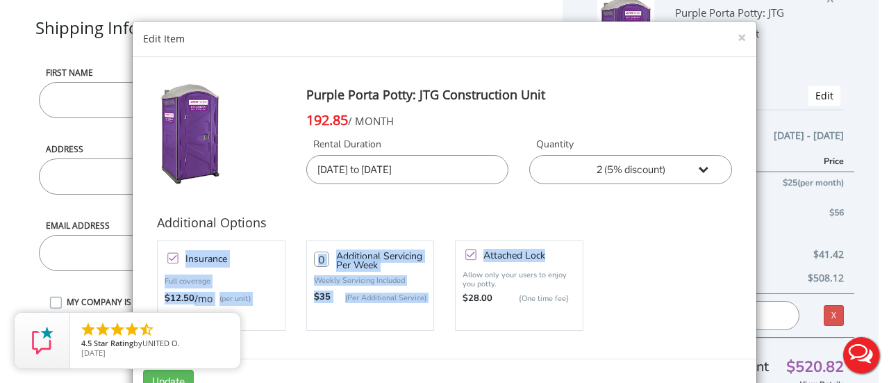
drag, startPoint x: 736, startPoint y: 215, endPoint x: 718, endPoint y: 294, distance: 80.6
click at [718, 294] on form "Purple Porta Potty: JTG Construction Unit 192.85 / MONTH Rental Duration [DATE]…" at bounding box center [444, 207] width 603 height 281
click at [738, 35] on button "×" at bounding box center [742, 38] width 8 height 15
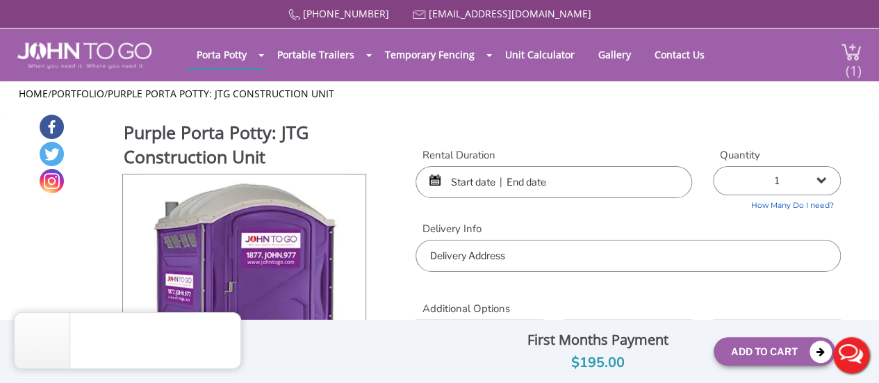
click at [853, 69] on span "(1)" at bounding box center [853, 65] width 17 height 30
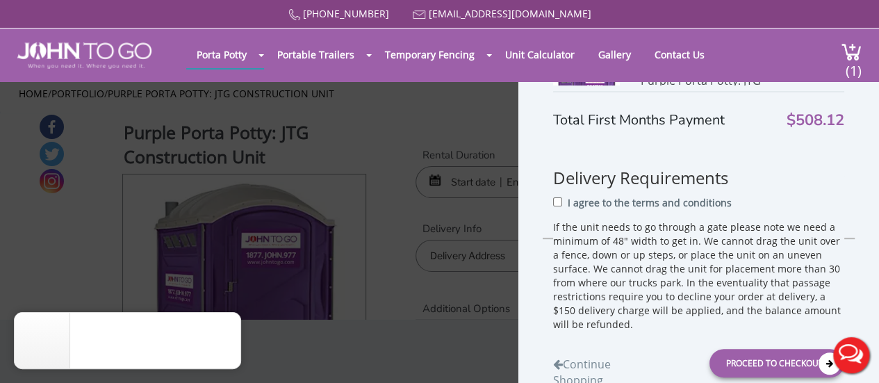
scroll to position [53, 0]
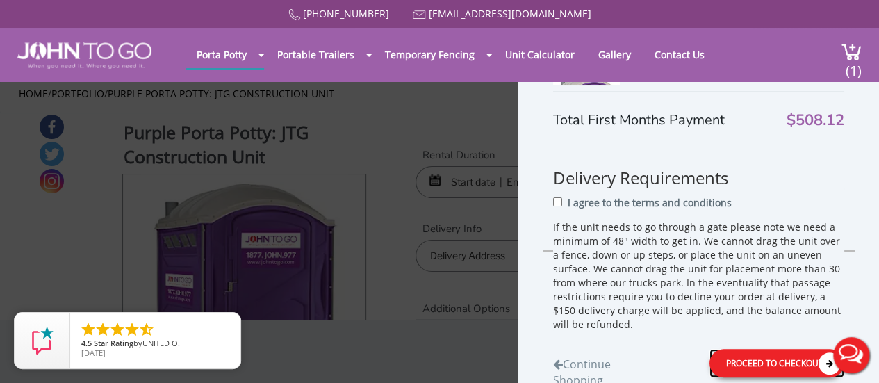
click at [761, 361] on div "Proceed to Checkout" at bounding box center [776, 362] width 135 height 28
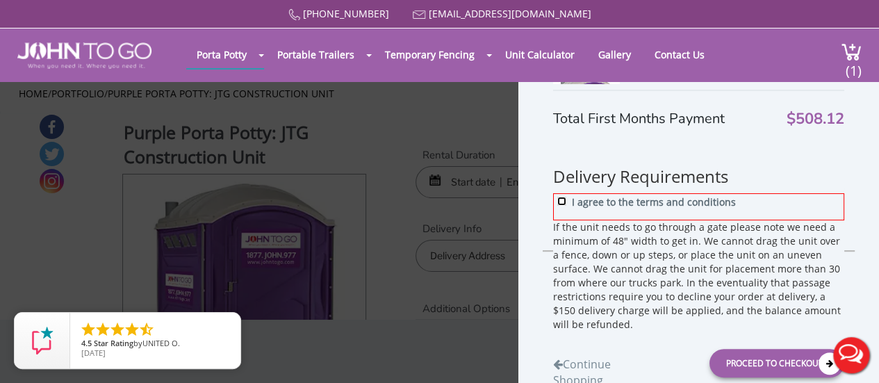
click at [561, 205] on input "I agree to the terms and conditions" at bounding box center [561, 200] width 9 height 9
checkbox input "true"
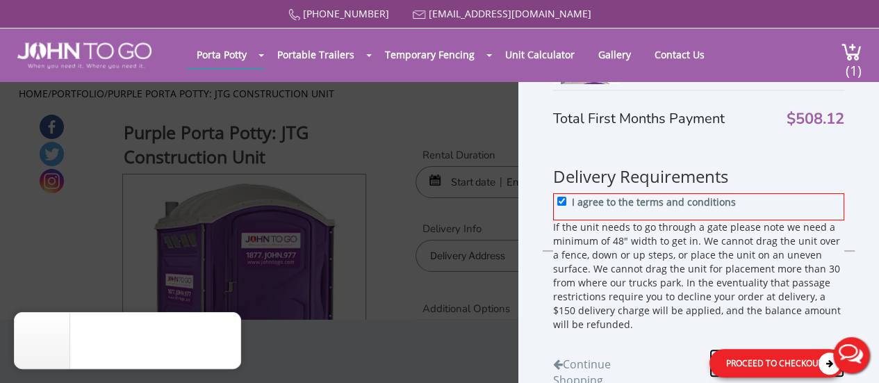
click at [751, 356] on div "Proceed to Checkout" at bounding box center [776, 362] width 135 height 28
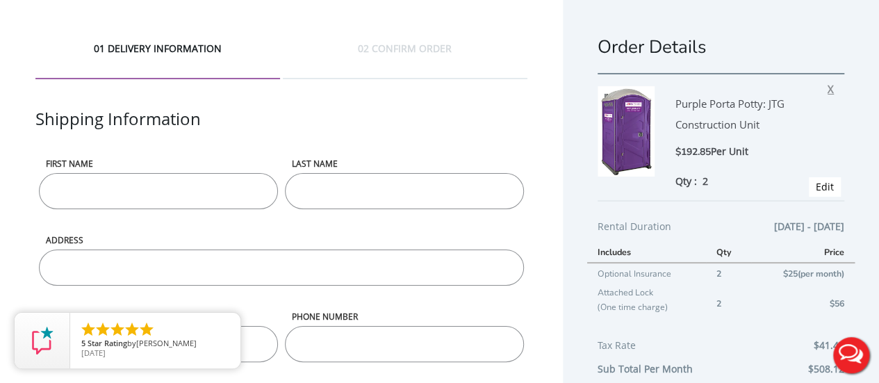
click at [827, 90] on span "X" at bounding box center [833, 87] width 13 height 18
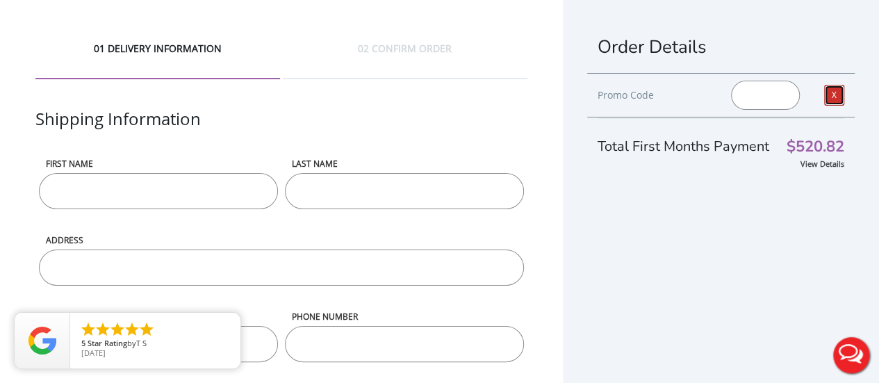
click at [824, 100] on link "X" at bounding box center [834, 95] width 20 height 21
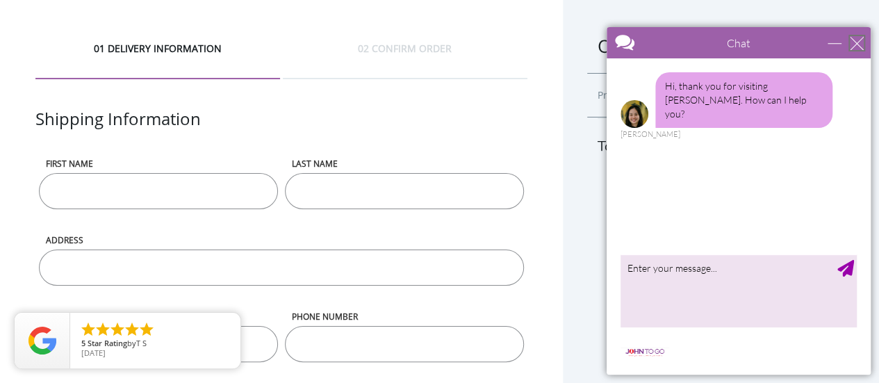
click at [854, 49] on div "close" at bounding box center [857, 43] width 14 height 14
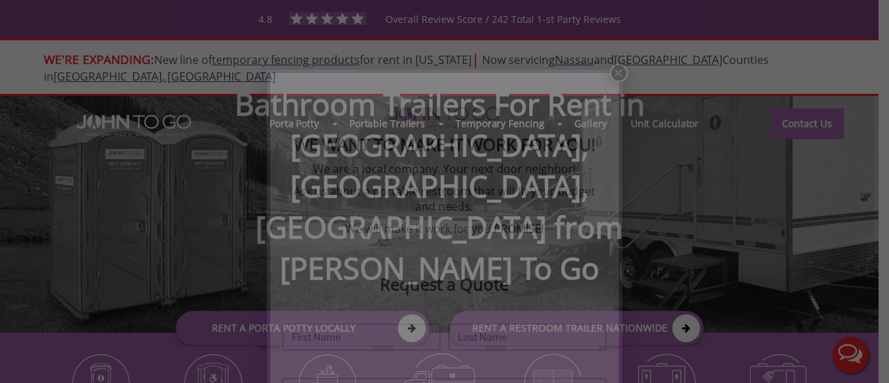
scroll to position [106, 0]
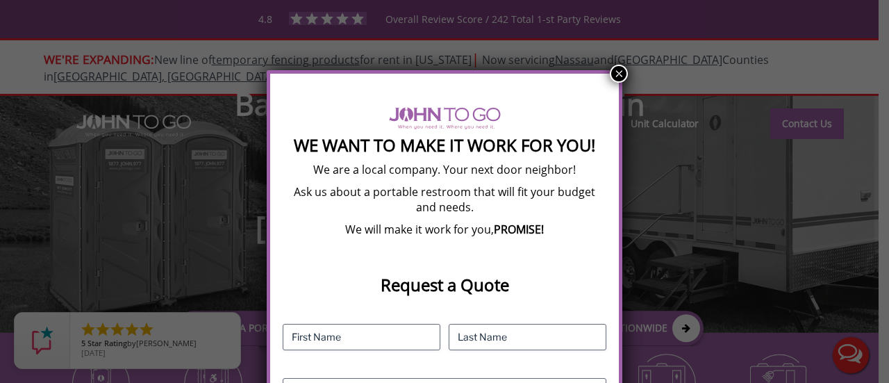
click at [621, 74] on button "×" at bounding box center [619, 74] width 18 height 18
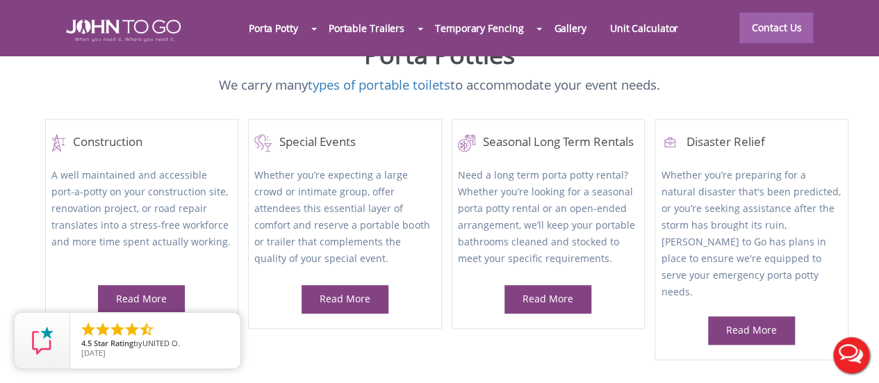
scroll to position [0, 0]
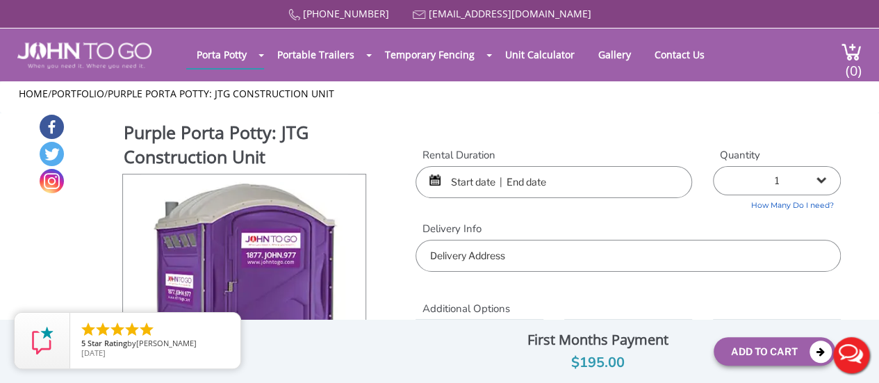
click at [820, 188] on select "1 2 (5% discount) 3 (8% discount) 4 (10% discount) 5 (12% discount) 6 (12% disc…" at bounding box center [777, 180] width 128 height 29
select select "2"
click at [713, 166] on select "1 2 (5% discount) 3 (8% discount) 4 (10% discount) 5 (12% discount) 6 (12% disc…" at bounding box center [777, 180] width 128 height 29
type input "0"
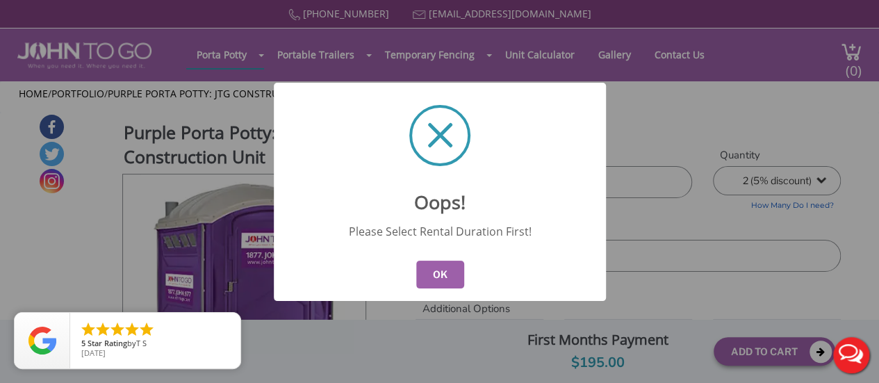
click at [457, 272] on button "OK" at bounding box center [439, 275] width 48 height 28
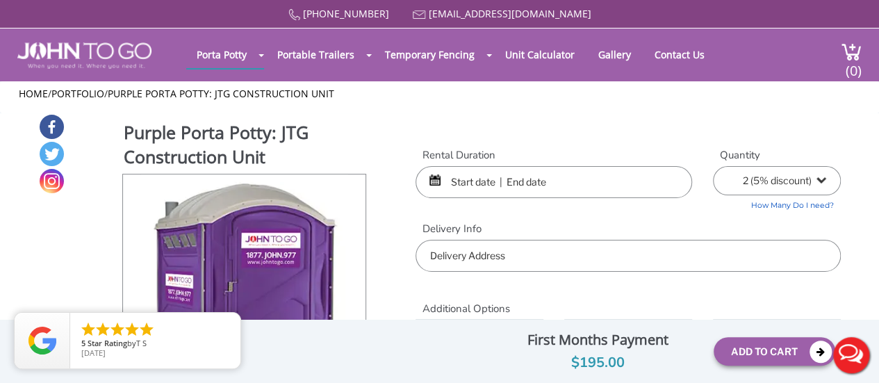
click at [504, 173] on input "text" at bounding box center [553, 182] width 276 height 32
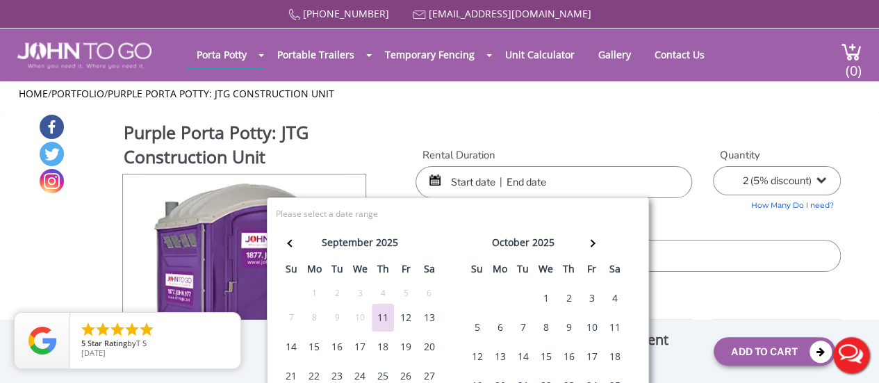
click at [426, 341] on div "20" at bounding box center [429, 347] width 22 height 28
type input "[DATE] to [DATE]"
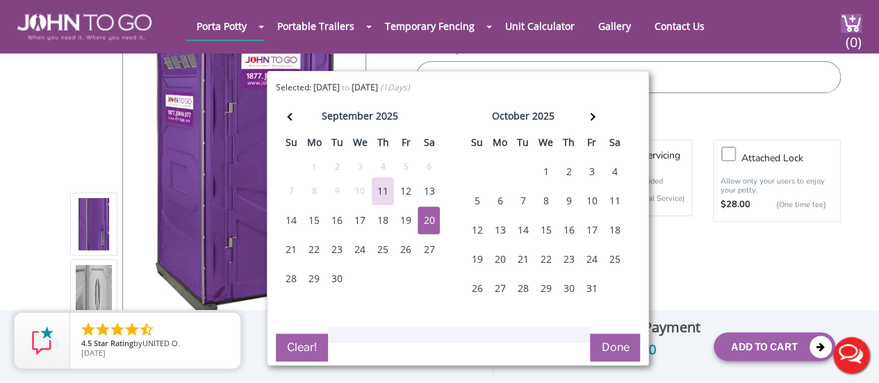
scroll to position [139, 0]
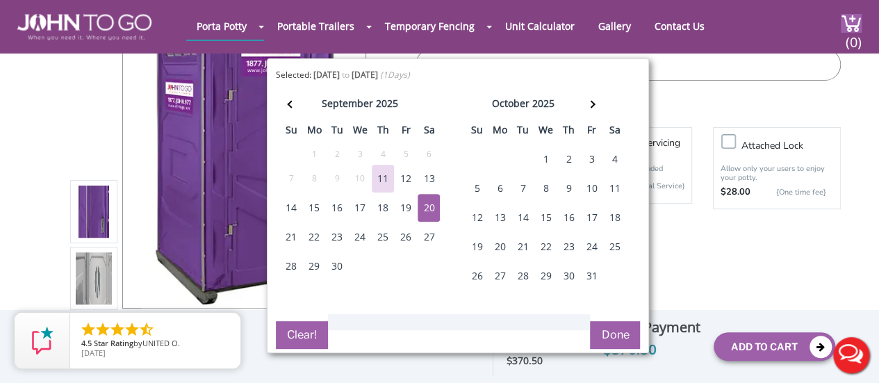
click at [619, 336] on button "Done" at bounding box center [615, 335] width 50 height 28
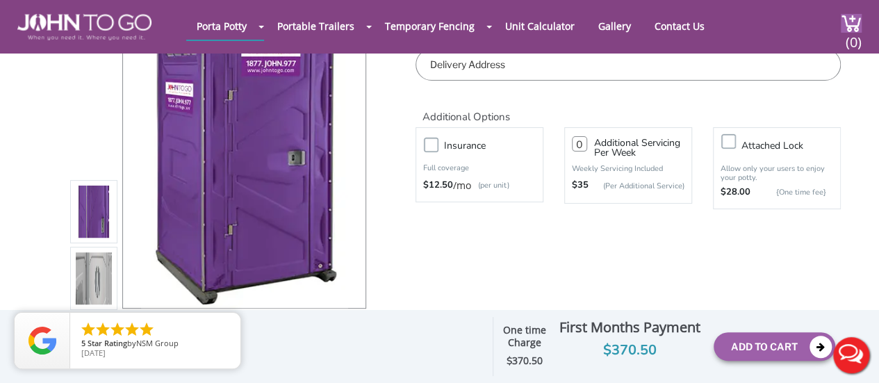
click at [437, 142] on label "Insurance" at bounding box center [493, 145] width 113 height 17
click at [0, 0] on input "Insurance" at bounding box center [0, 0] width 0 height 0
click at [734, 144] on label "Attached lock" at bounding box center [790, 145] width 113 height 17
click at [0, 0] on input "Attached lock" at bounding box center [0, 0] width 0 height 0
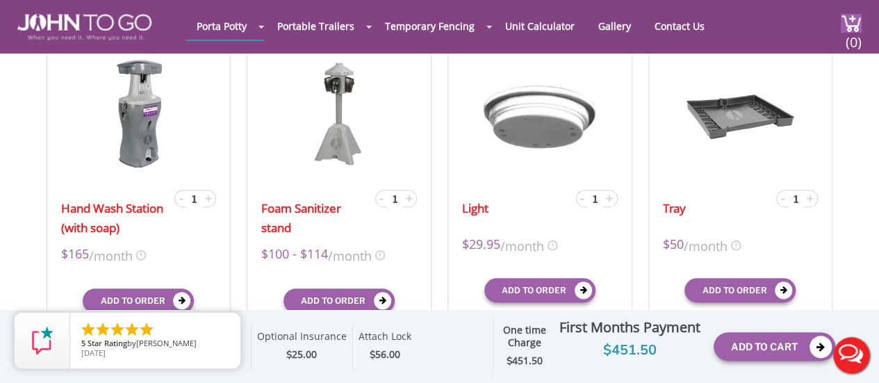
scroll to position [500, 0]
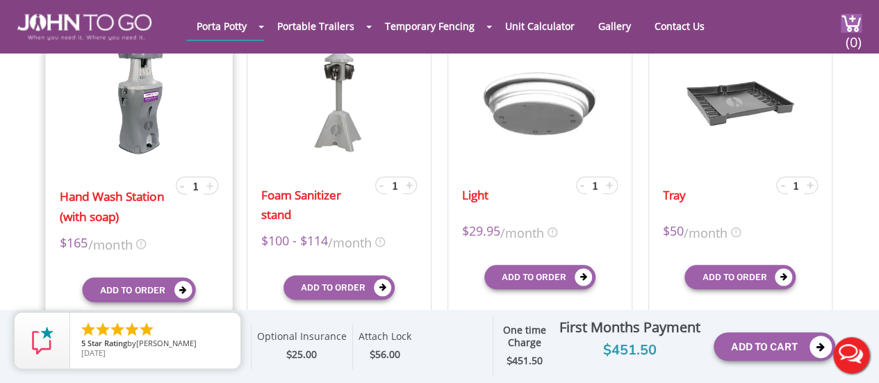
click at [210, 189] on span "+" at bounding box center [209, 184] width 7 height 17
click at [183, 184] on div "- 3 +" at bounding box center [196, 184] width 42 height 17
click at [194, 185] on input "3" at bounding box center [195, 187] width 17 height 17
type input "2"
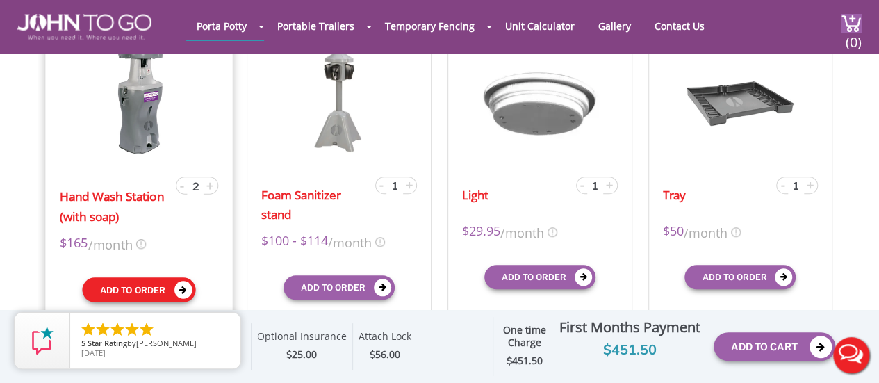
click at [140, 287] on button "Add to order" at bounding box center [138, 289] width 113 height 25
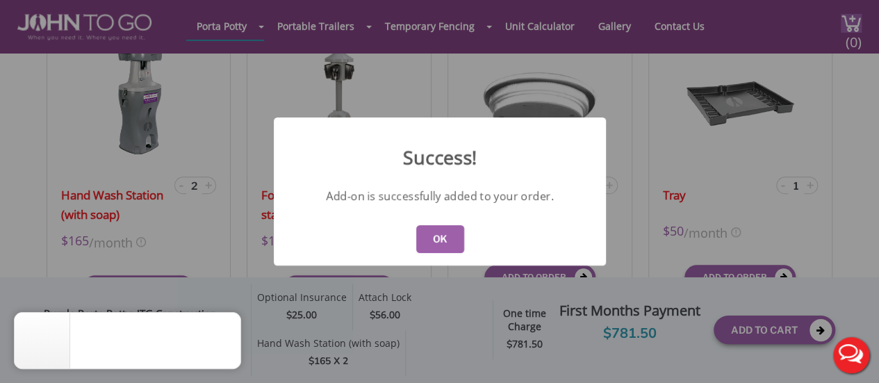
click at [429, 241] on button "OK" at bounding box center [439, 239] width 48 height 28
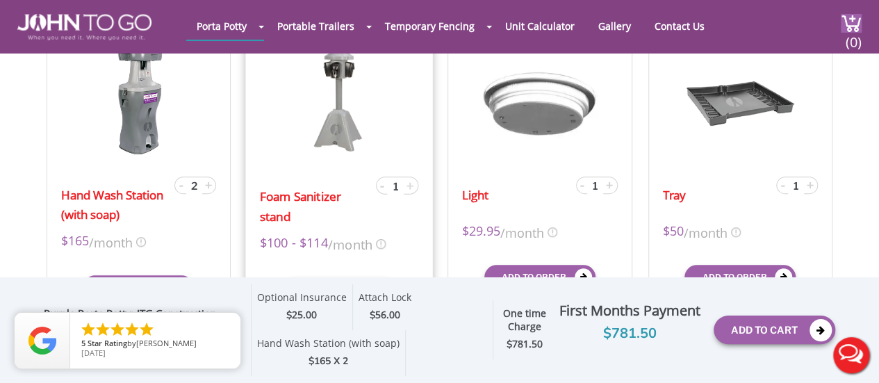
click at [408, 188] on span "+" at bounding box center [409, 184] width 7 height 17
type input "2"
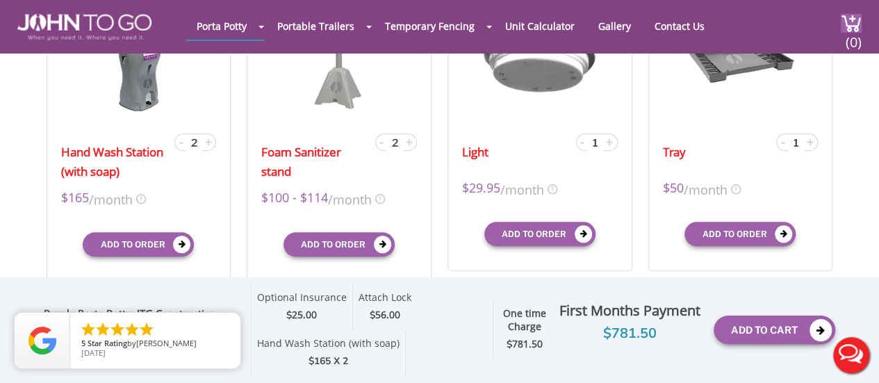
scroll to position [556, 0]
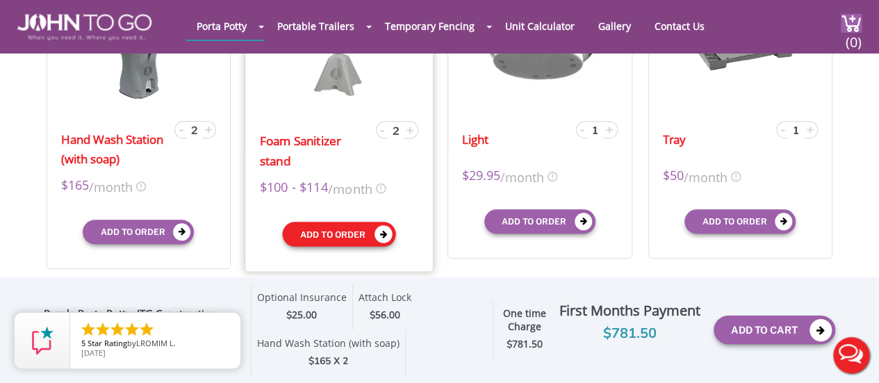
click at [345, 230] on button "Add to order" at bounding box center [339, 234] width 113 height 25
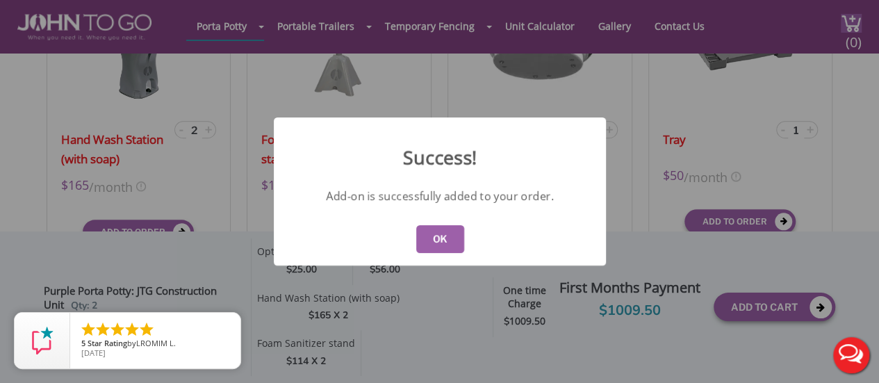
click at [441, 240] on button "OK" at bounding box center [439, 239] width 48 height 28
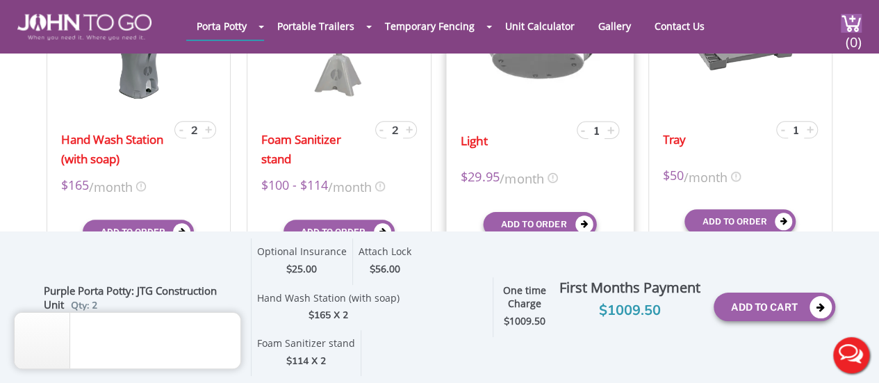
click at [616, 129] on div "- 1 +" at bounding box center [598, 130] width 42 height 18
click at [610, 130] on span "+" at bounding box center [610, 129] width 7 height 17
type input "2"
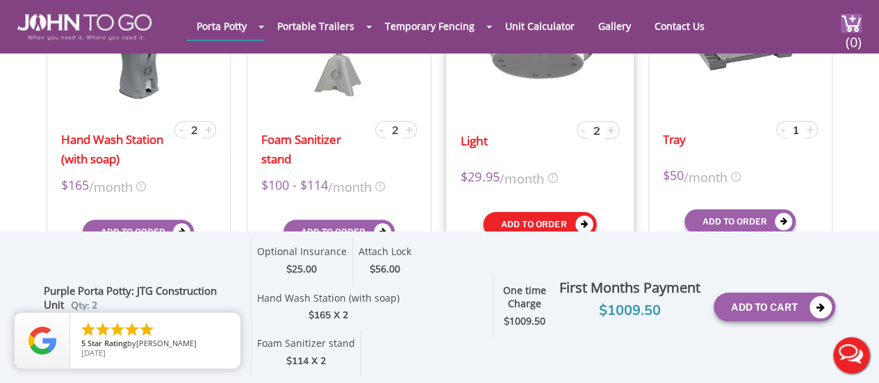
click at [554, 219] on button "Add to order" at bounding box center [539, 223] width 113 height 25
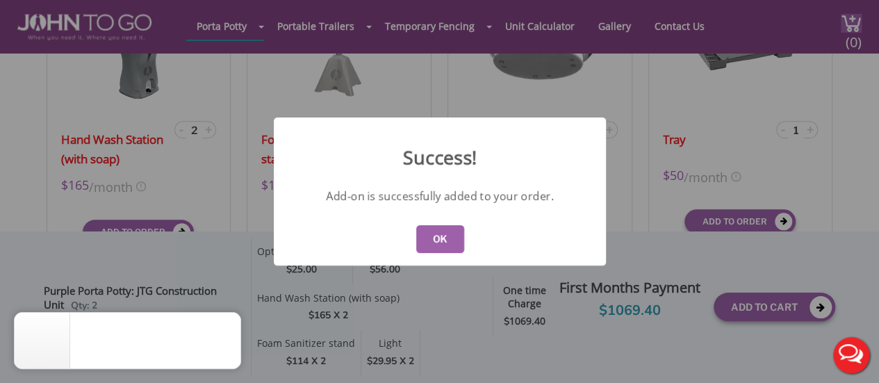
click at [454, 236] on button "OK" at bounding box center [439, 239] width 48 height 28
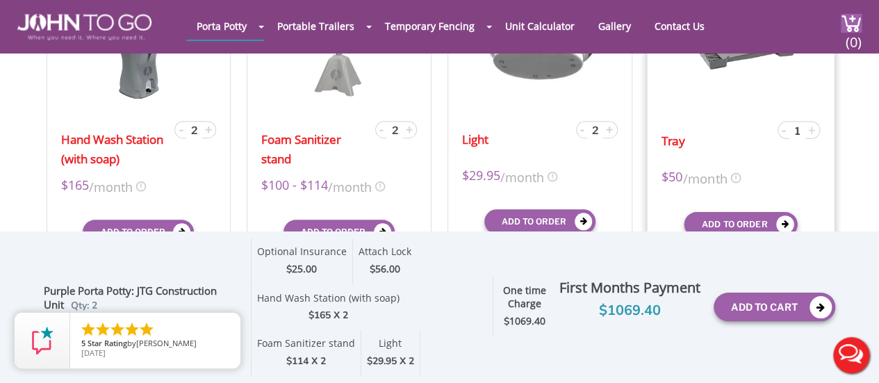
click at [811, 126] on span "+" at bounding box center [811, 129] width 7 height 17
type input "3"
click at [746, 219] on button "Add to order" at bounding box center [740, 223] width 113 height 25
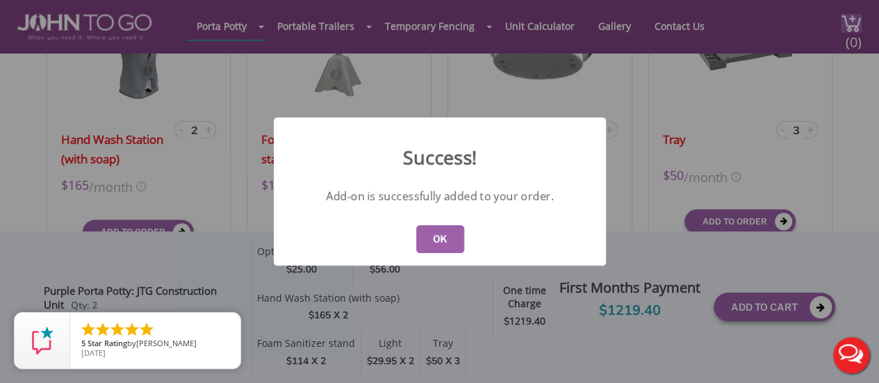
click at [446, 238] on button "OK" at bounding box center [439, 239] width 48 height 28
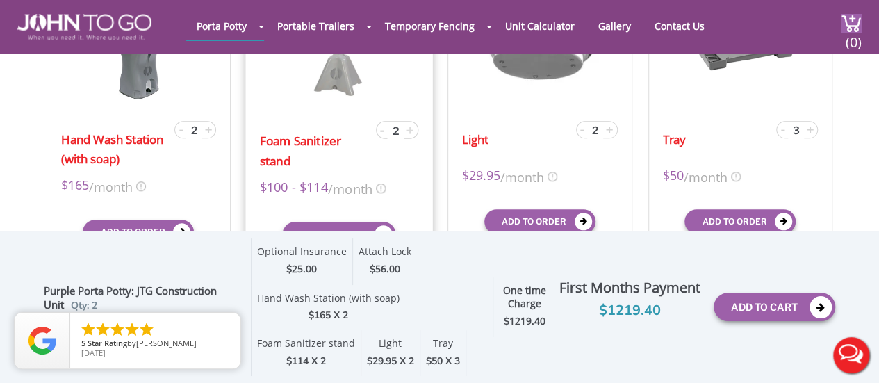
click at [410, 129] on span "+" at bounding box center [409, 129] width 7 height 17
type input "4"
click at [254, 109] on div "Foam Sanitizer stand - 4 + $100 - $114 /month X $114 /month $114 mid-term/month…" at bounding box center [339, 119] width 188 height 304
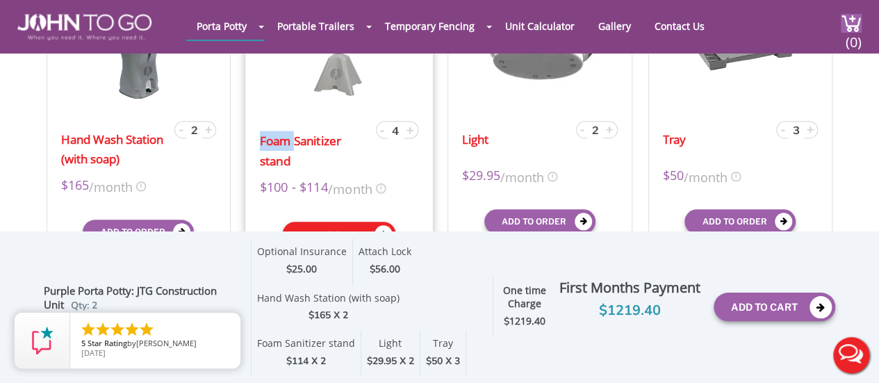
click at [317, 223] on button "Add to order" at bounding box center [339, 234] width 113 height 25
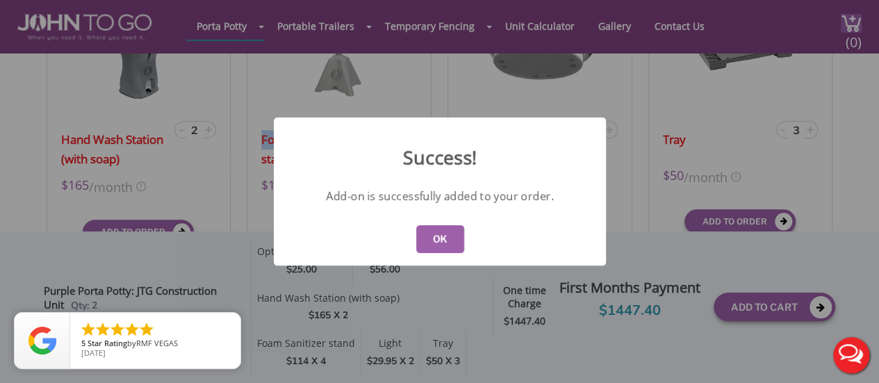
click at [438, 240] on button "OK" at bounding box center [439, 239] width 48 height 28
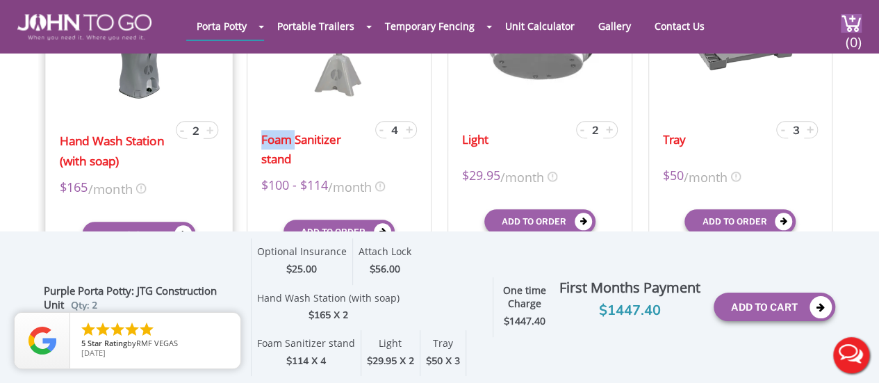
click at [206, 131] on span "+" at bounding box center [209, 129] width 7 height 17
type input "4"
click at [157, 229] on button "Add to order" at bounding box center [138, 234] width 113 height 25
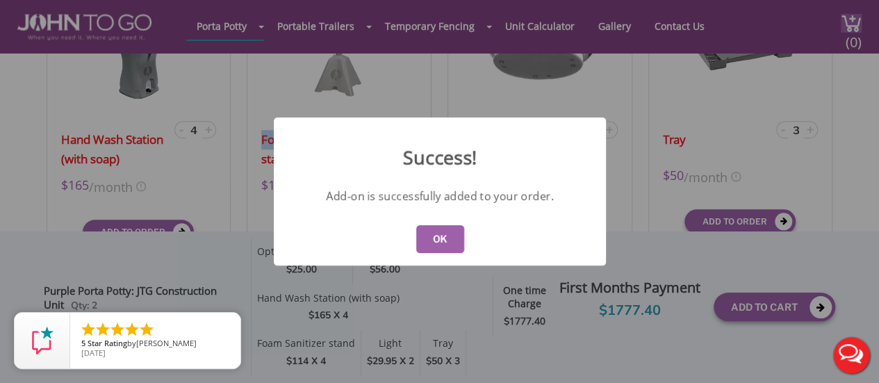
click at [417, 232] on button "OK" at bounding box center [439, 239] width 48 height 28
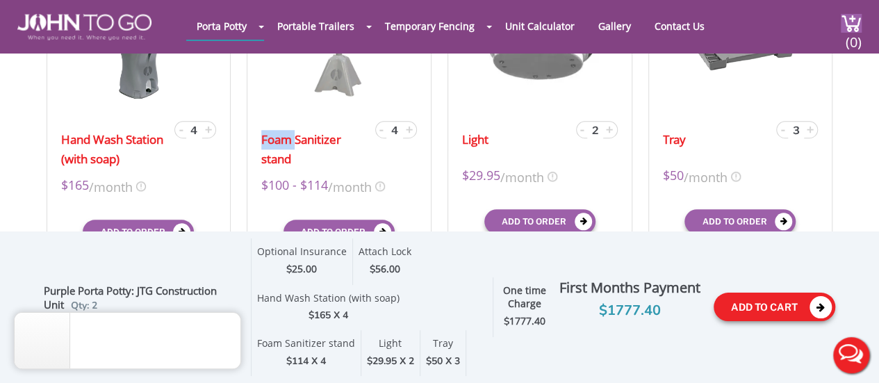
click at [774, 303] on button "Add To Cart" at bounding box center [774, 306] width 122 height 28
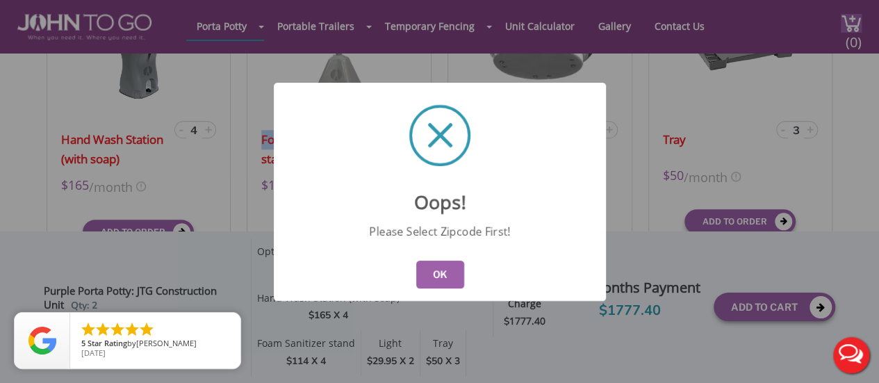
click at [442, 279] on button "OK" at bounding box center [439, 275] width 48 height 28
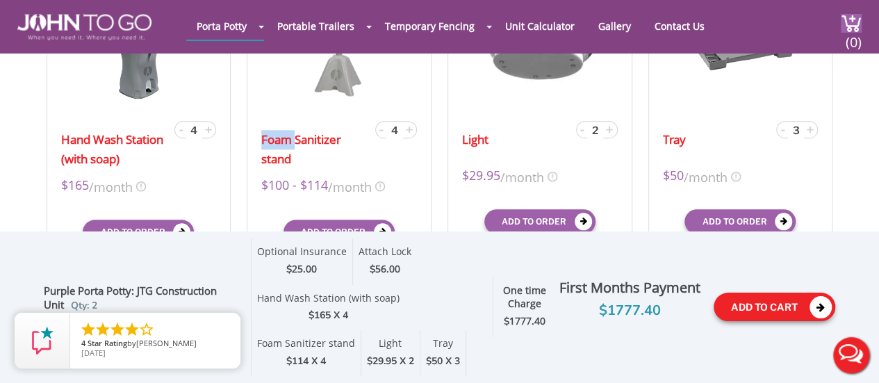
click at [775, 301] on button "Add To Cart" at bounding box center [774, 306] width 122 height 28
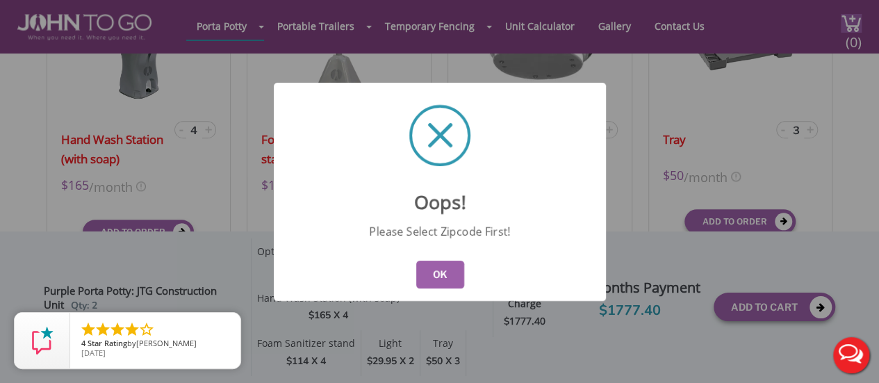
click at [814, 311] on div "Oops! Please Select Zipcode First! OK" at bounding box center [439, 191] width 879 height 383
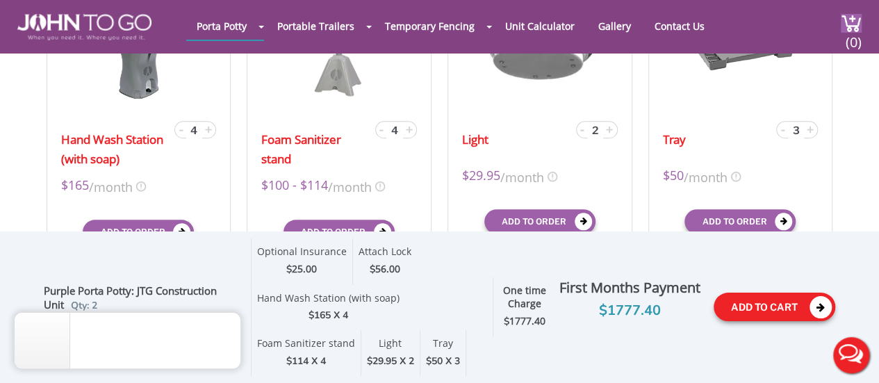
click at [814, 311] on icon at bounding box center [820, 307] width 22 height 22
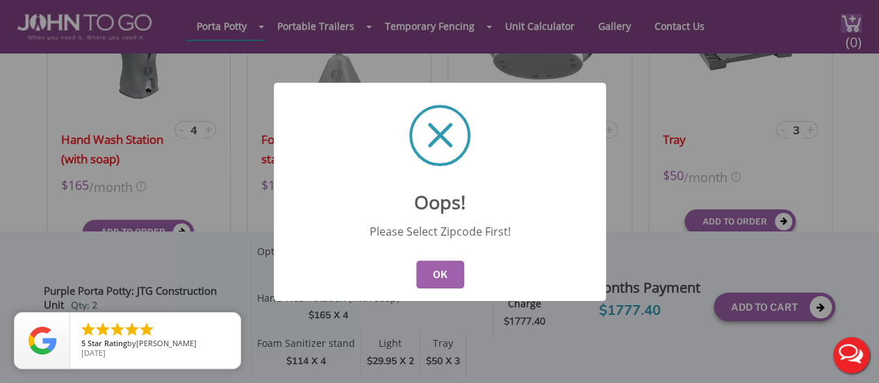
click at [435, 270] on button "OK" at bounding box center [439, 275] width 48 height 28
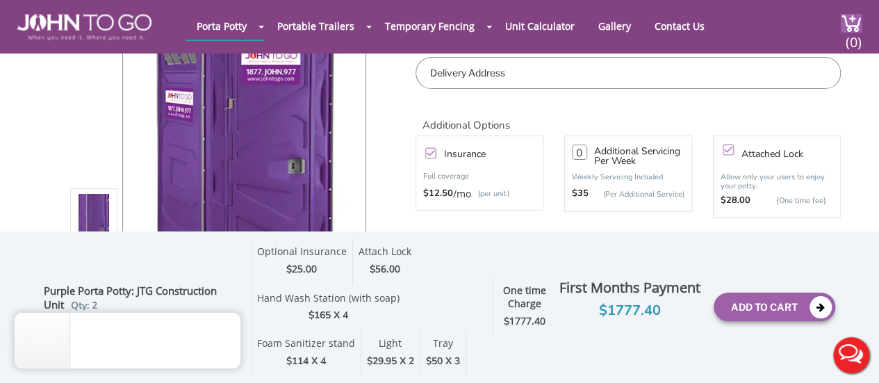
scroll to position [126, 0]
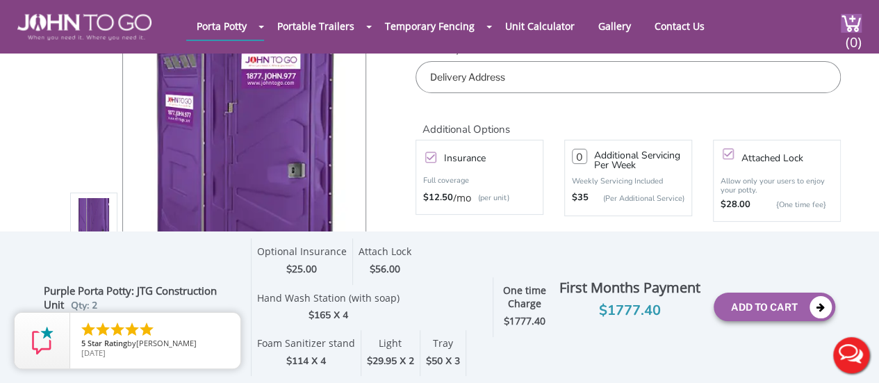
click at [746, 68] on input "text" at bounding box center [627, 77] width 425 height 32
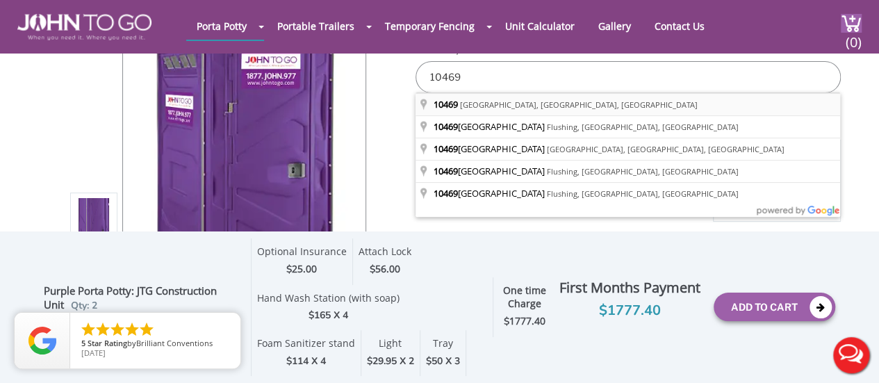
type input "[GEOGRAPHIC_DATA], [GEOGRAPHIC_DATA]"
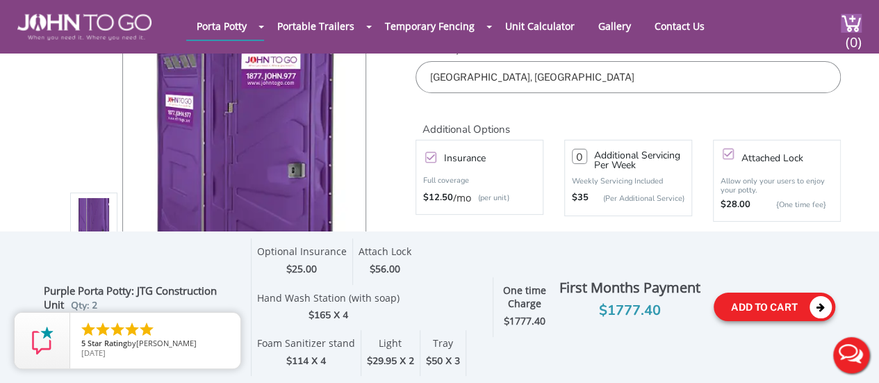
click at [816, 309] on icon at bounding box center [820, 307] width 22 height 22
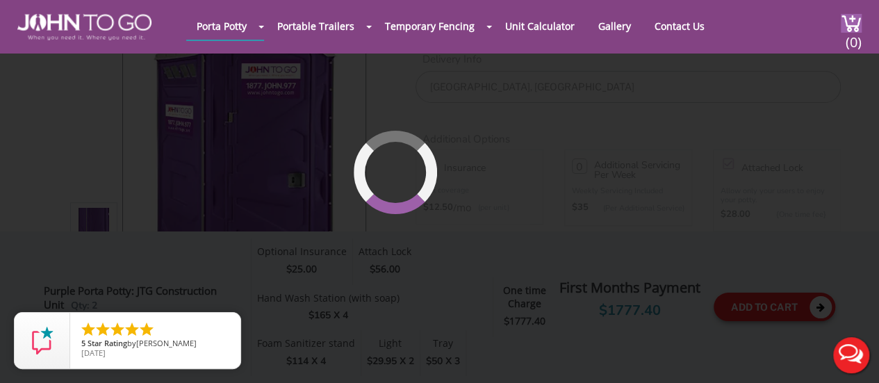
scroll to position [95, 0]
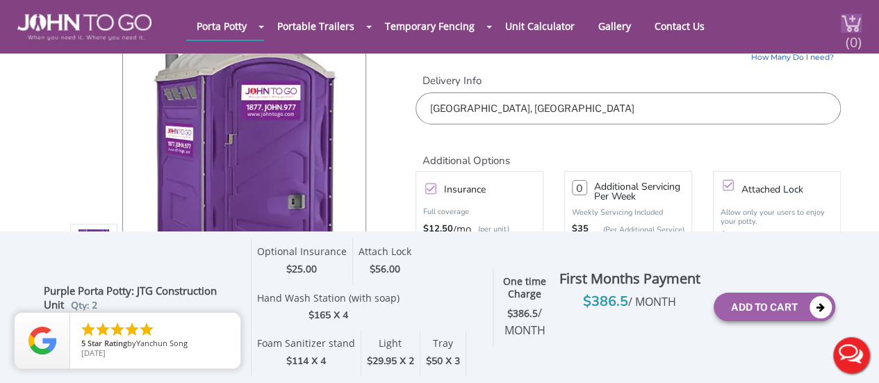
click at [849, 47] on span "(0)" at bounding box center [853, 37] width 17 height 30
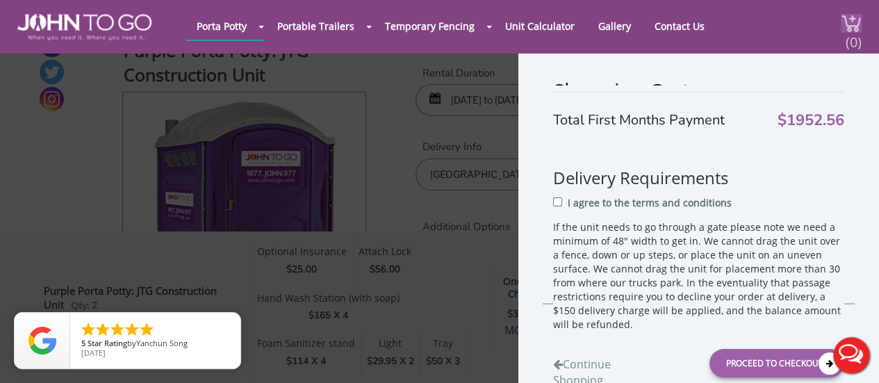
scroll to position [26, 0]
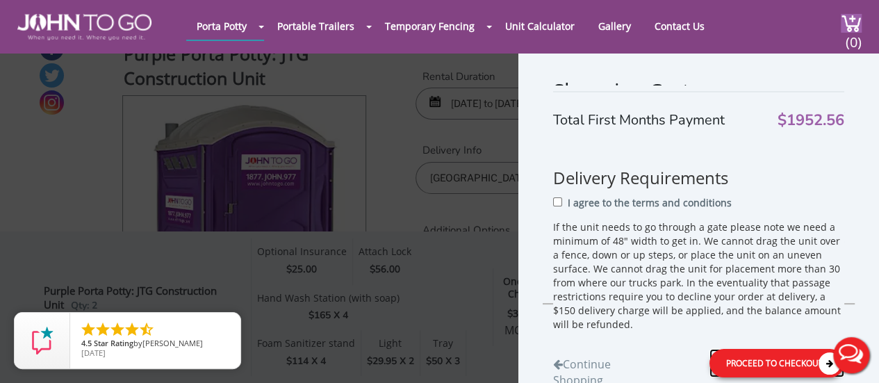
click at [753, 364] on div "Proceed to Checkout" at bounding box center [776, 362] width 135 height 28
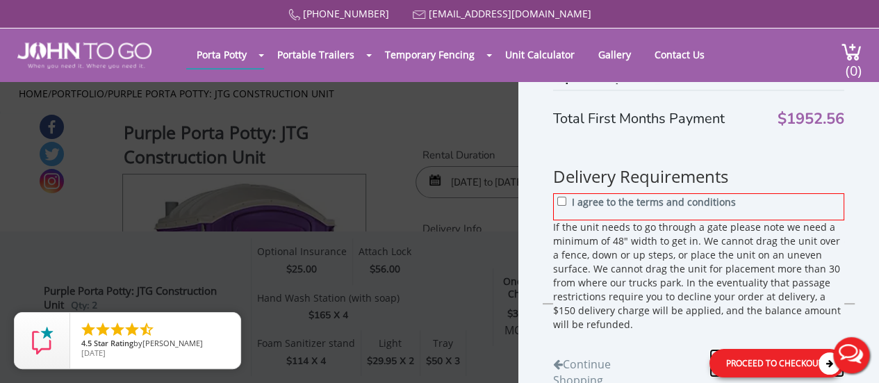
click at [753, 364] on div "Proceed to Checkout" at bounding box center [776, 362] width 135 height 28
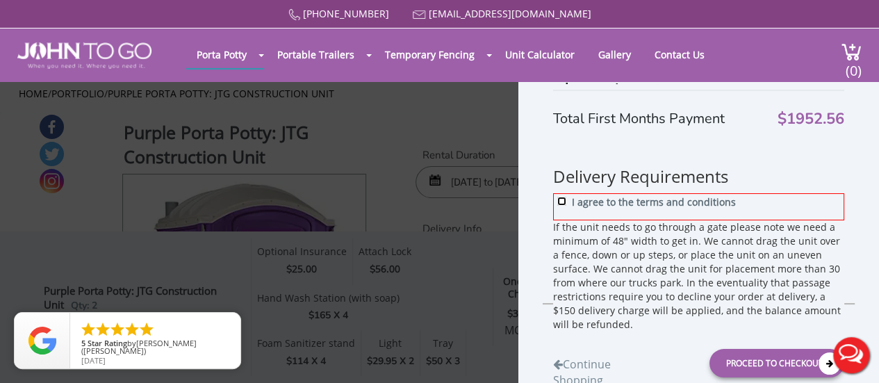
click at [561, 203] on input "I agree to the terms and conditions" at bounding box center [561, 200] width 9 height 9
checkbox input "true"
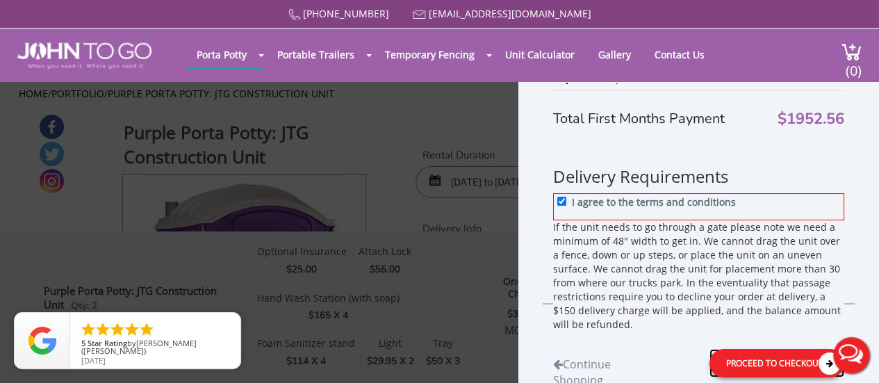
click at [818, 362] on icon at bounding box center [829, 363] width 22 height 22
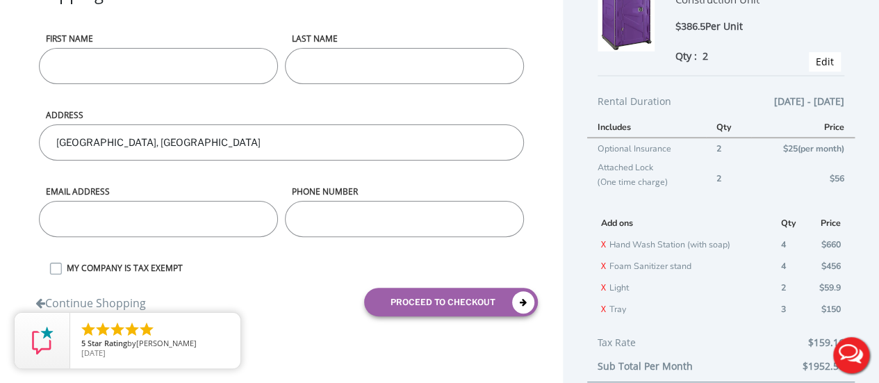
scroll to position [139, 0]
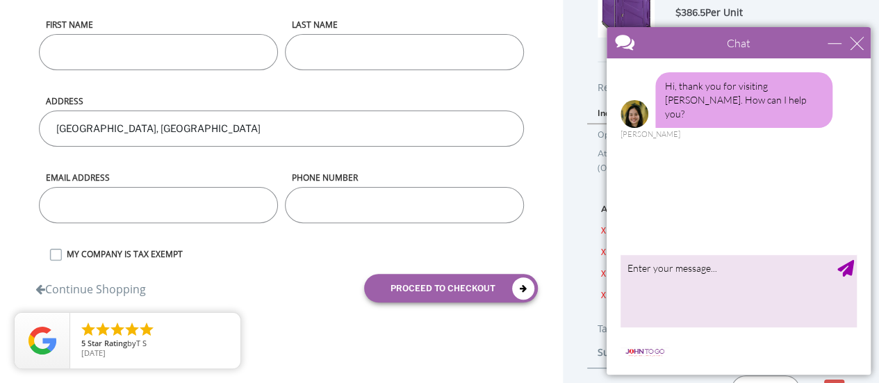
click at [854, 50] on div "Chat" at bounding box center [738, 42] width 264 height 31
click at [854, 43] on div "close" at bounding box center [857, 43] width 14 height 14
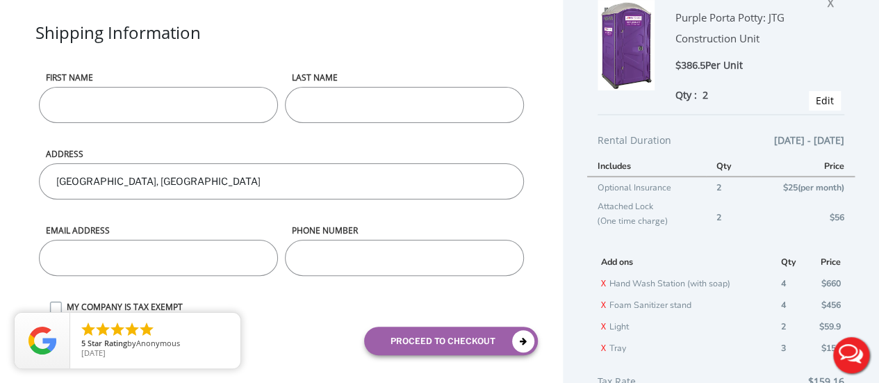
scroll to position [122, 0]
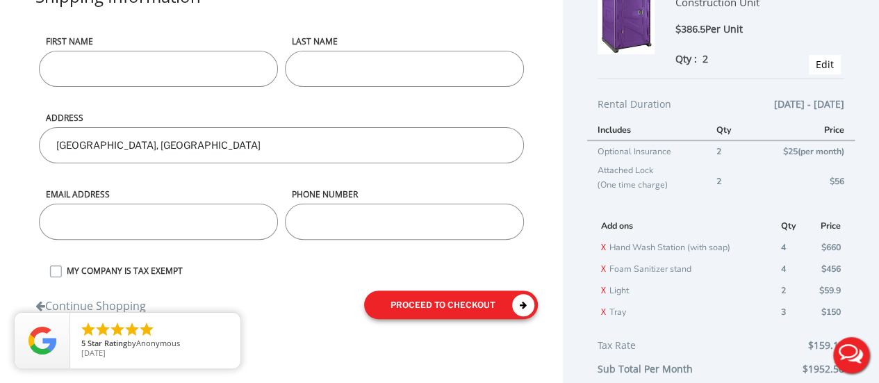
click at [518, 299] on icon "submit" at bounding box center [523, 305] width 22 height 22
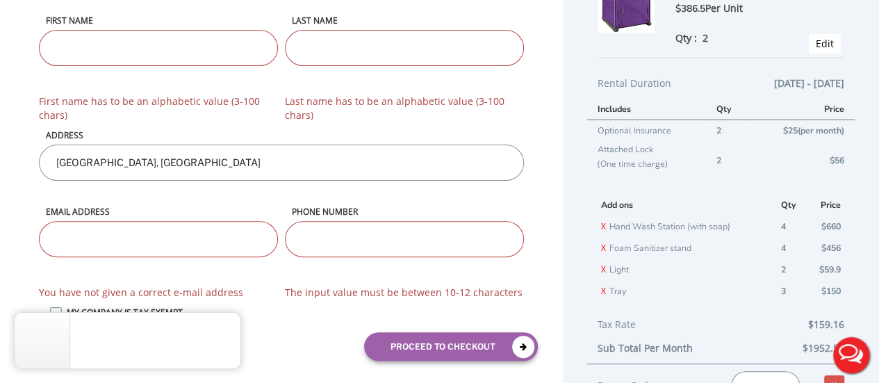
scroll to position [144, 0]
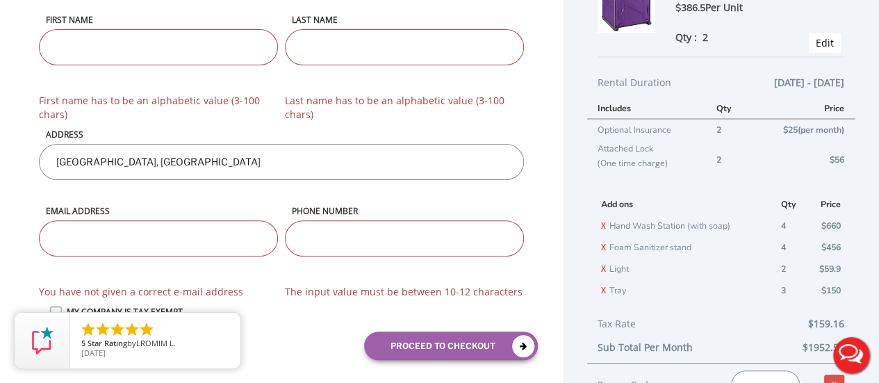
click at [240, 34] on input "First name" at bounding box center [158, 47] width 239 height 36
type input "Priscilla"
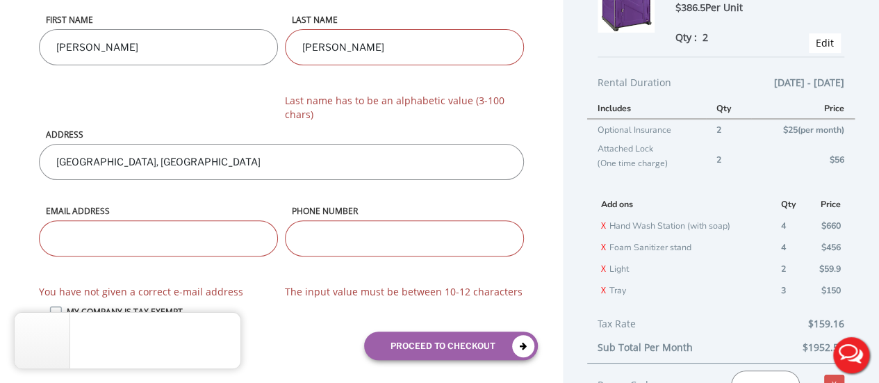
type input "Torres"
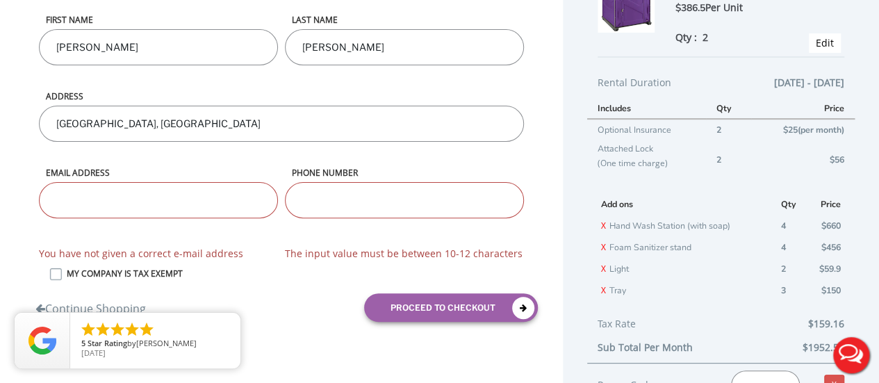
click at [241, 227] on div "Email address You have not given a correct e-mail address" at bounding box center [158, 217] width 246 height 101
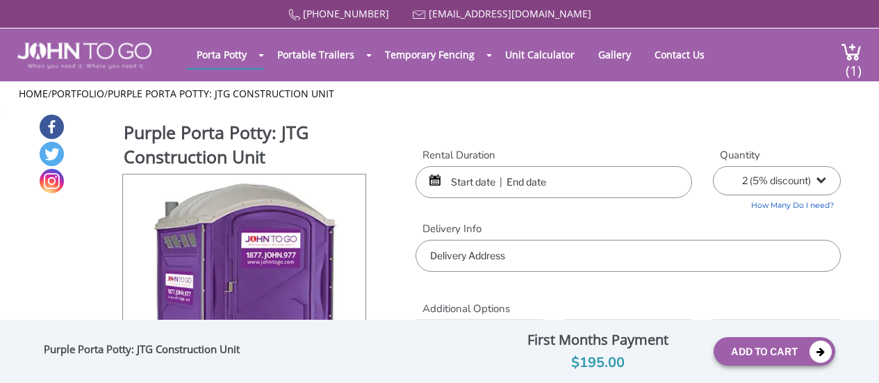
select select "2"
